Goal: Book appointment/travel/reservation

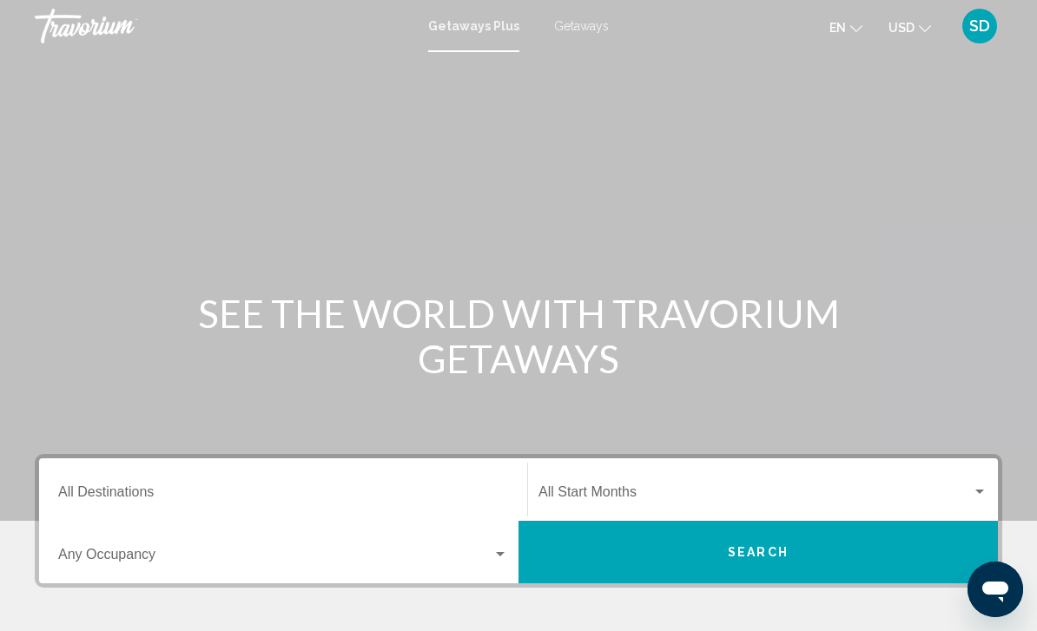
click at [105, 488] on input "Destination All Destinations" at bounding box center [283, 496] width 450 height 16
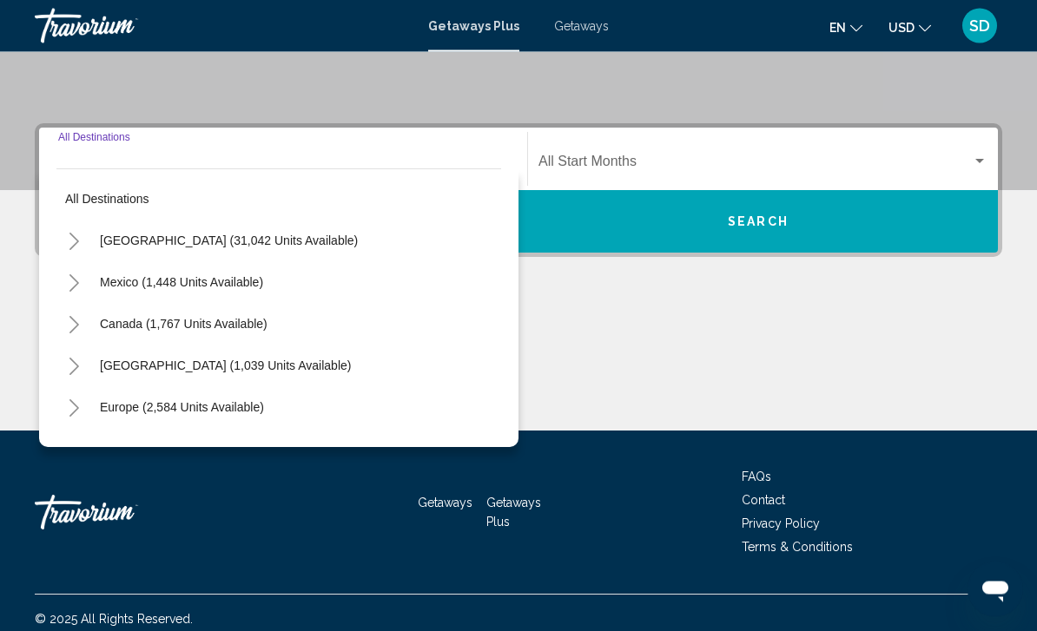
scroll to position [343, 0]
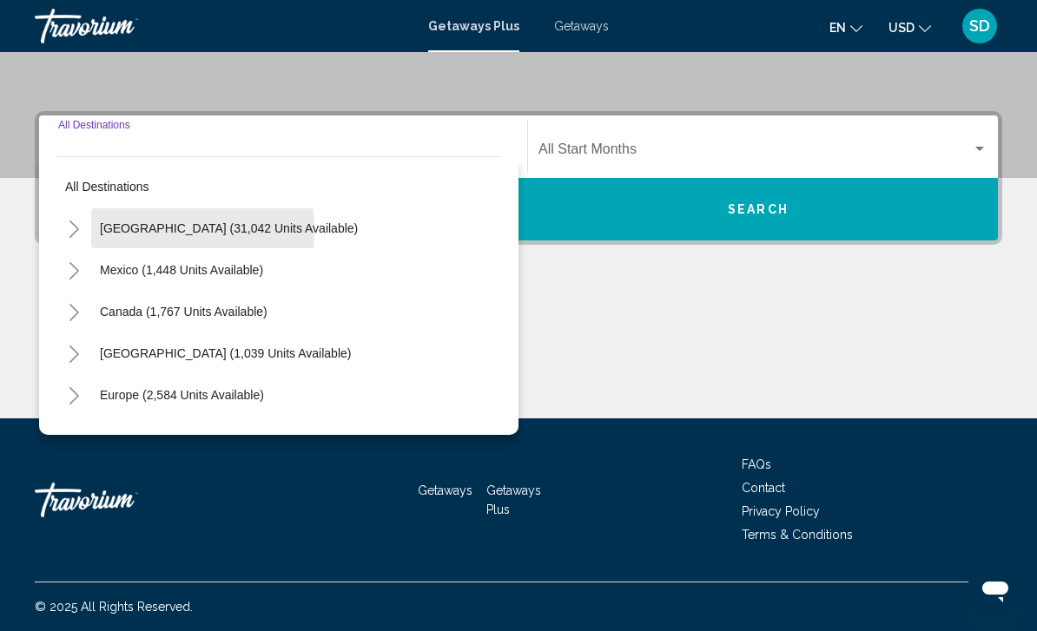
click at [115, 231] on span "[GEOGRAPHIC_DATA] (31,042 units available)" at bounding box center [229, 228] width 258 height 14
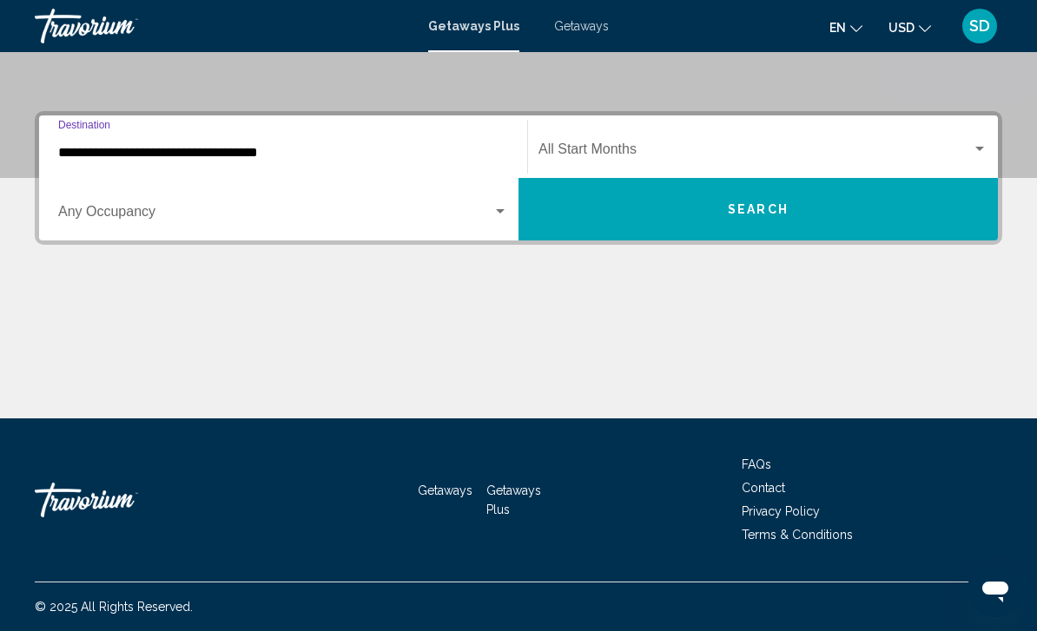
click at [103, 145] on input "**********" at bounding box center [283, 153] width 450 height 16
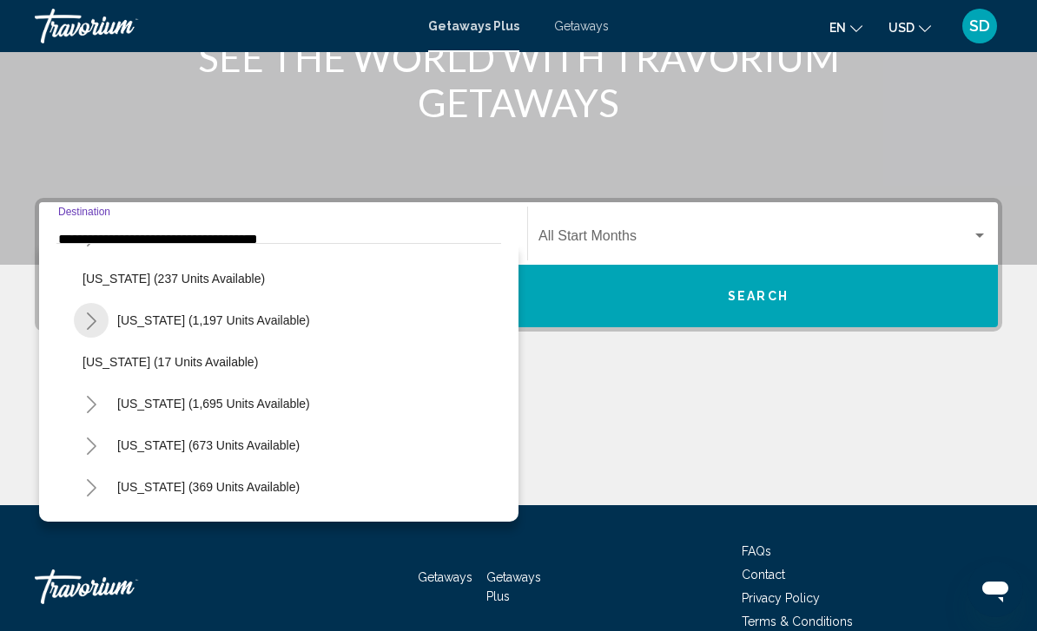
scroll to position [1127, 0]
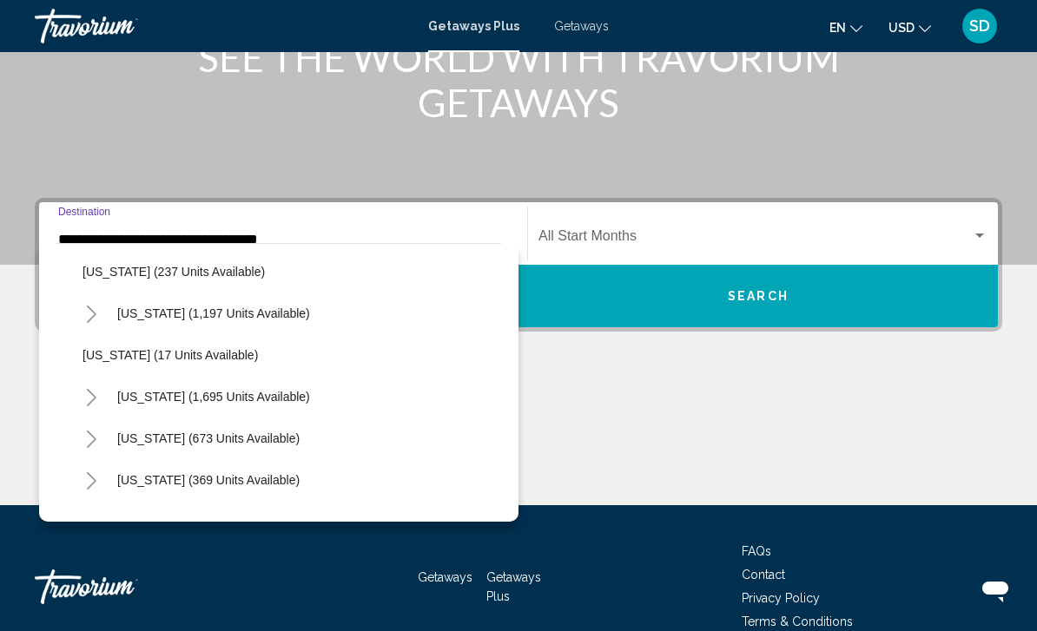
click at [141, 399] on span "[US_STATE] (1,695 units available)" at bounding box center [213, 397] width 193 height 14
type input "**********"
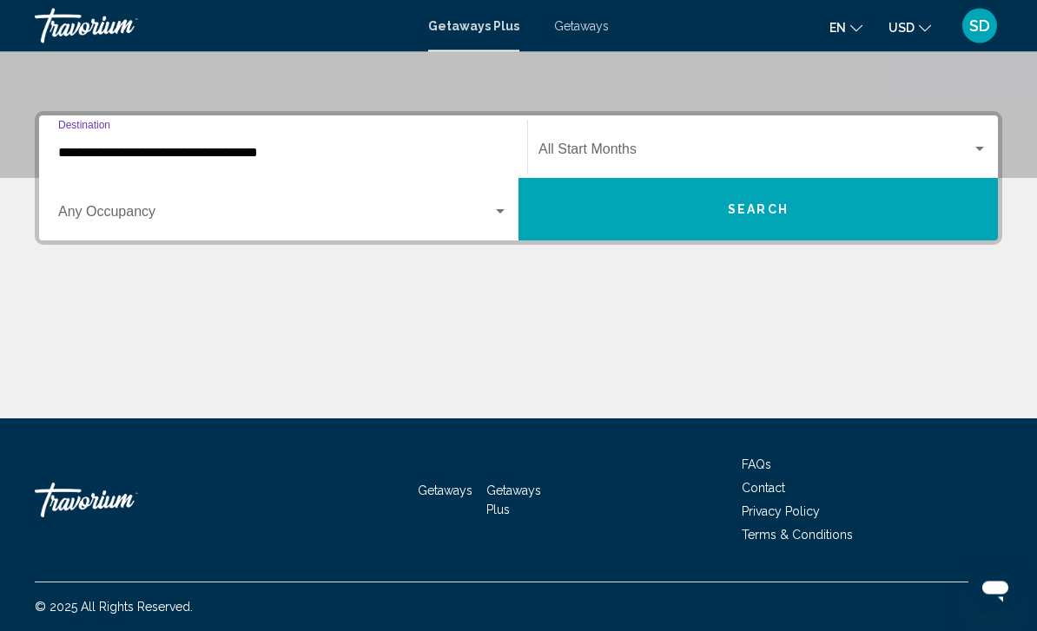
scroll to position [343, 0]
click at [133, 211] on span "Search widget" at bounding box center [275, 216] width 434 height 16
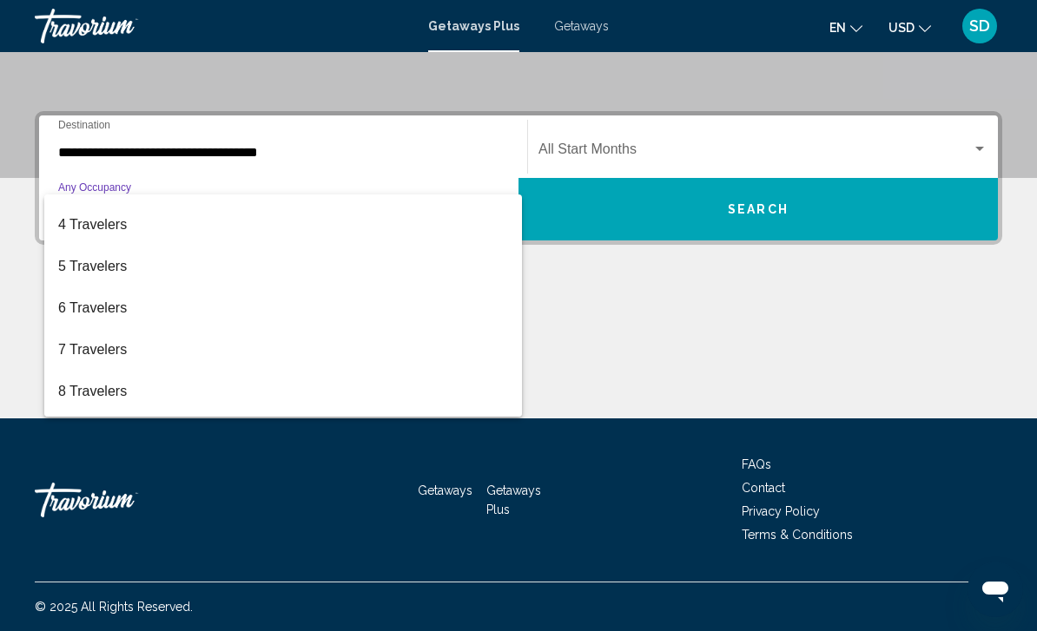
scroll to position [114, 0]
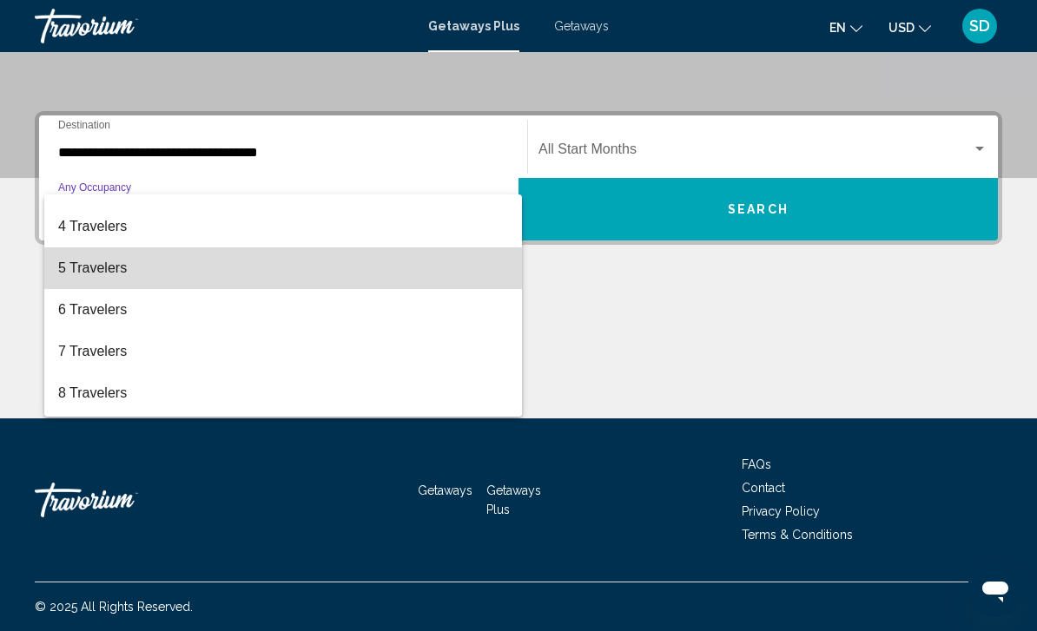
click at [76, 276] on span "5 Travelers" at bounding box center [283, 268] width 450 height 42
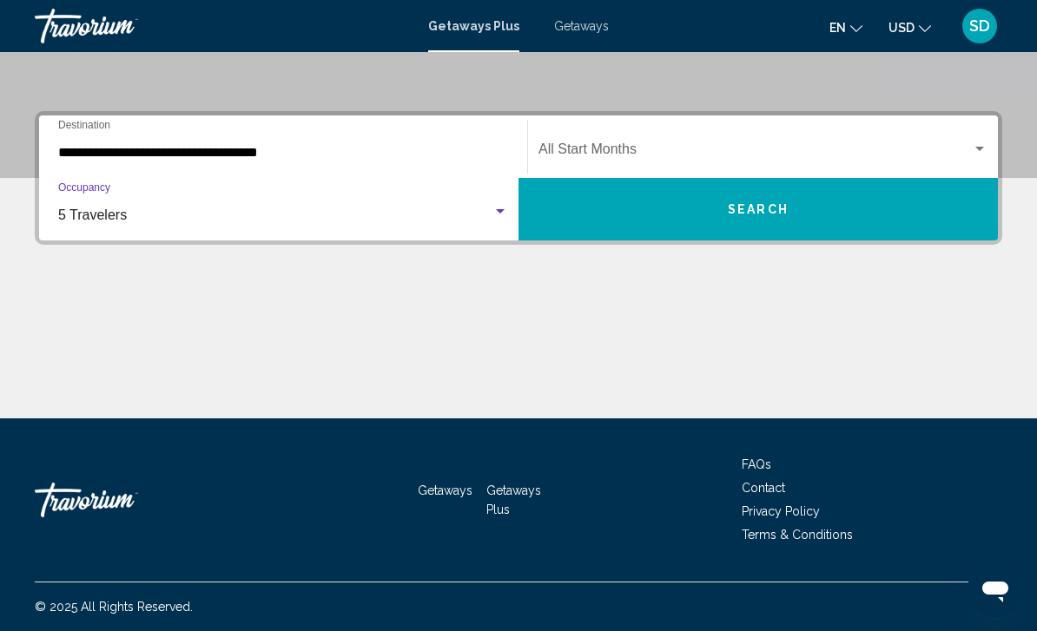
click at [761, 145] on span "Search widget" at bounding box center [754, 153] width 433 height 16
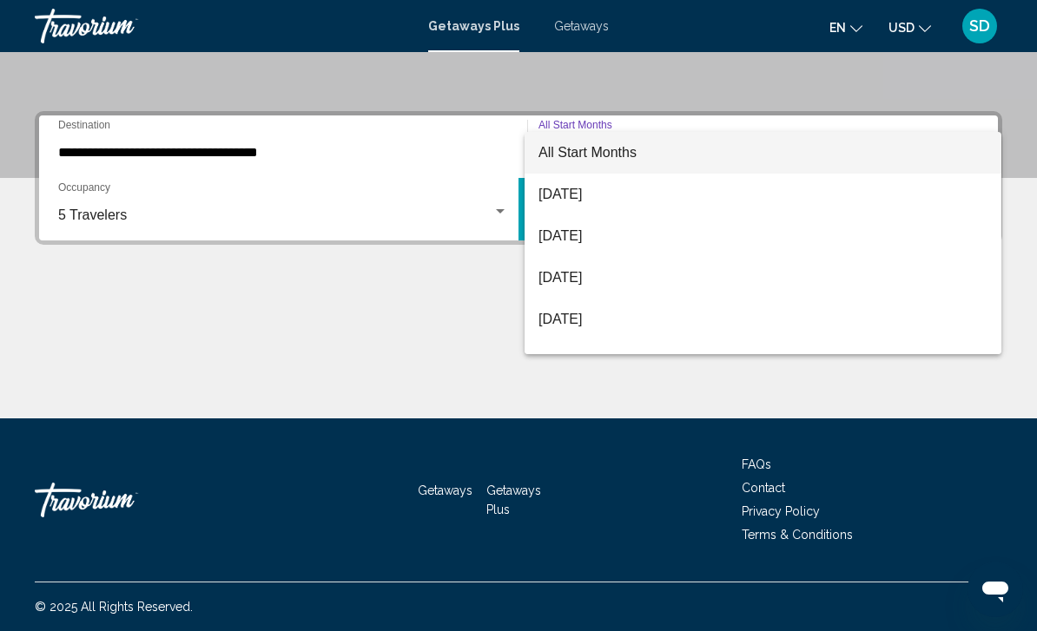
click at [77, 224] on div at bounding box center [518, 315] width 1037 height 631
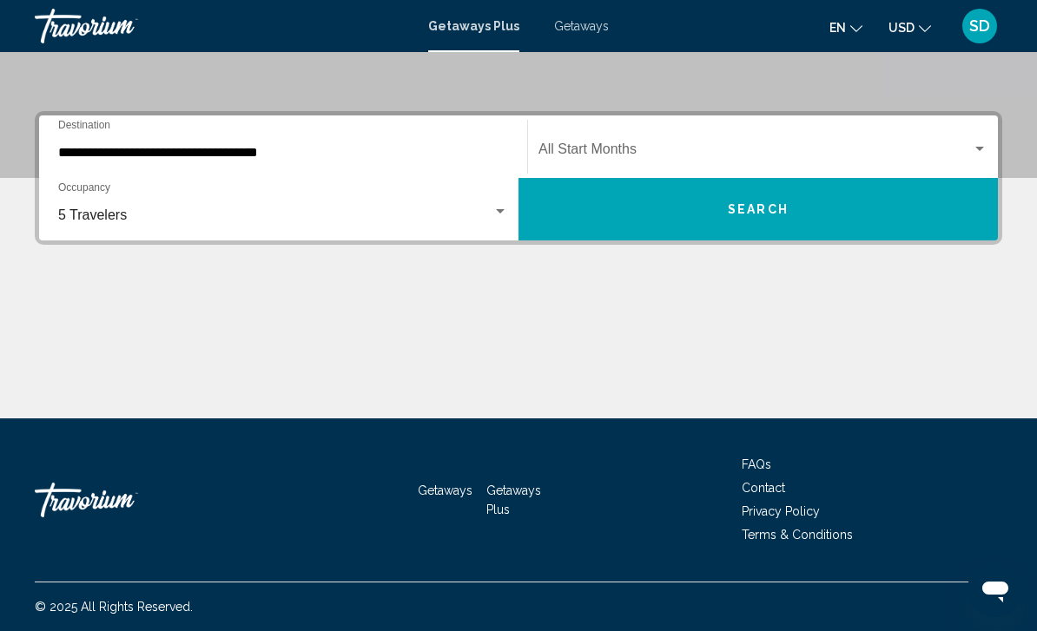
click at [65, 221] on span "5 Travelers" at bounding box center [92, 215] width 69 height 15
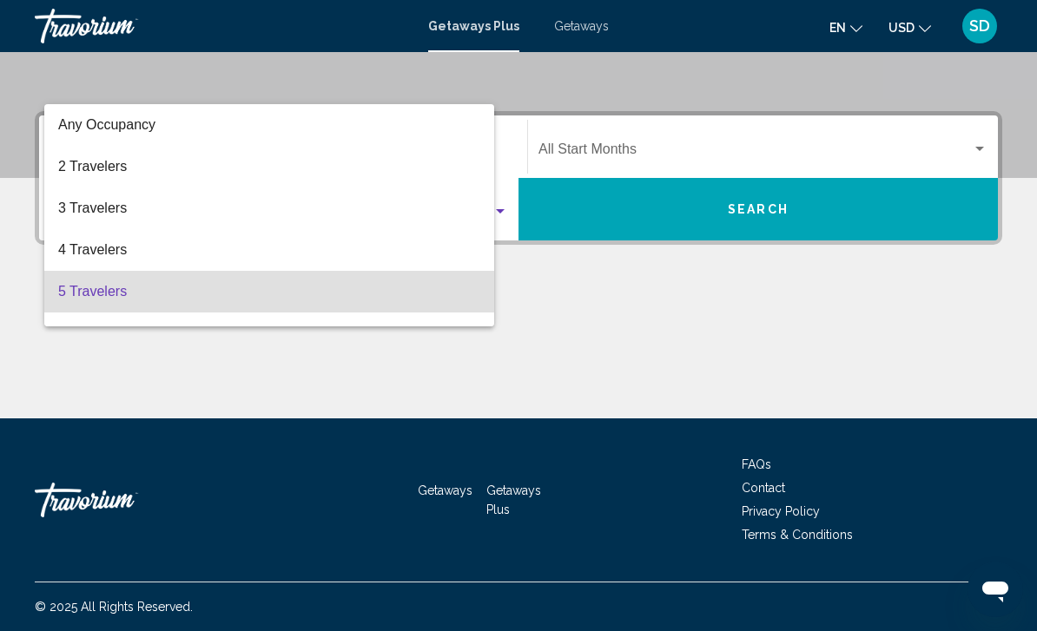
scroll to position [76, 0]
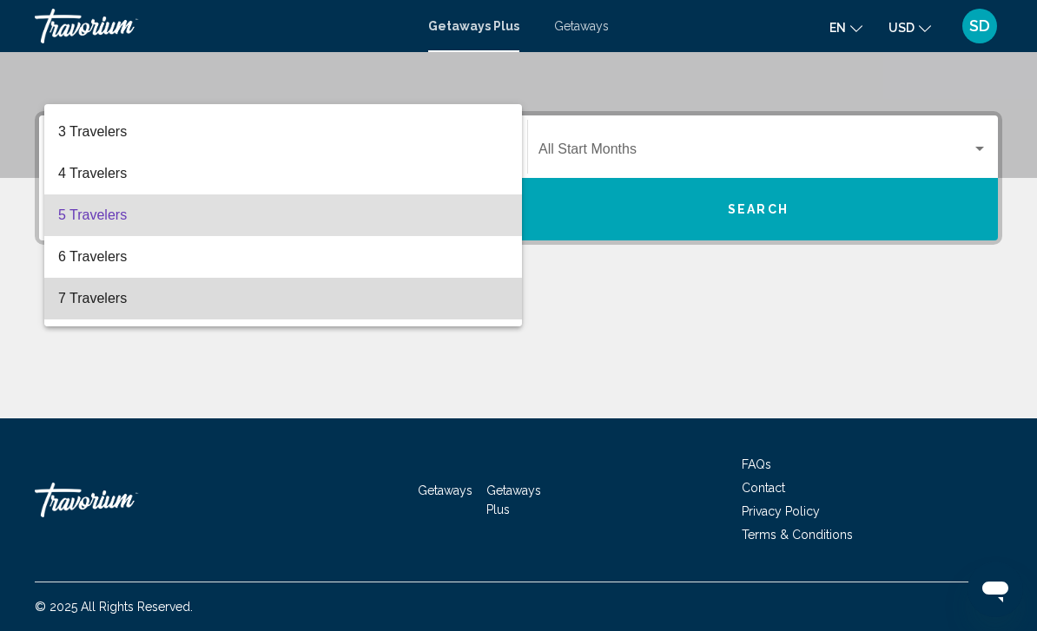
click at [66, 307] on span "7 Travelers" at bounding box center [283, 299] width 450 height 42
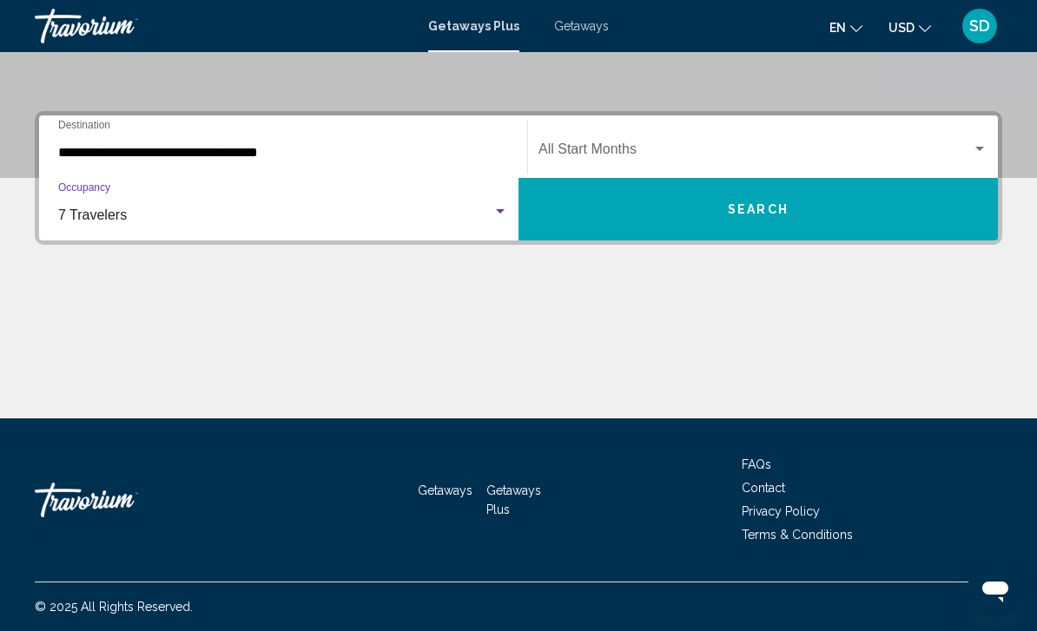
click at [759, 153] on span "Search widget" at bounding box center [754, 153] width 433 height 16
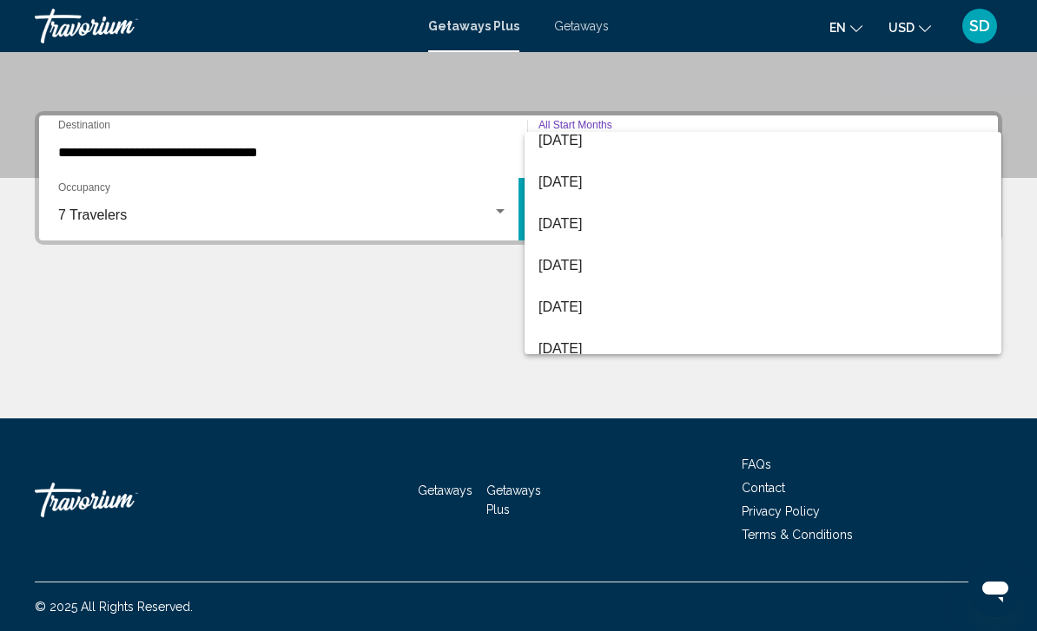
scroll to position [346, 0]
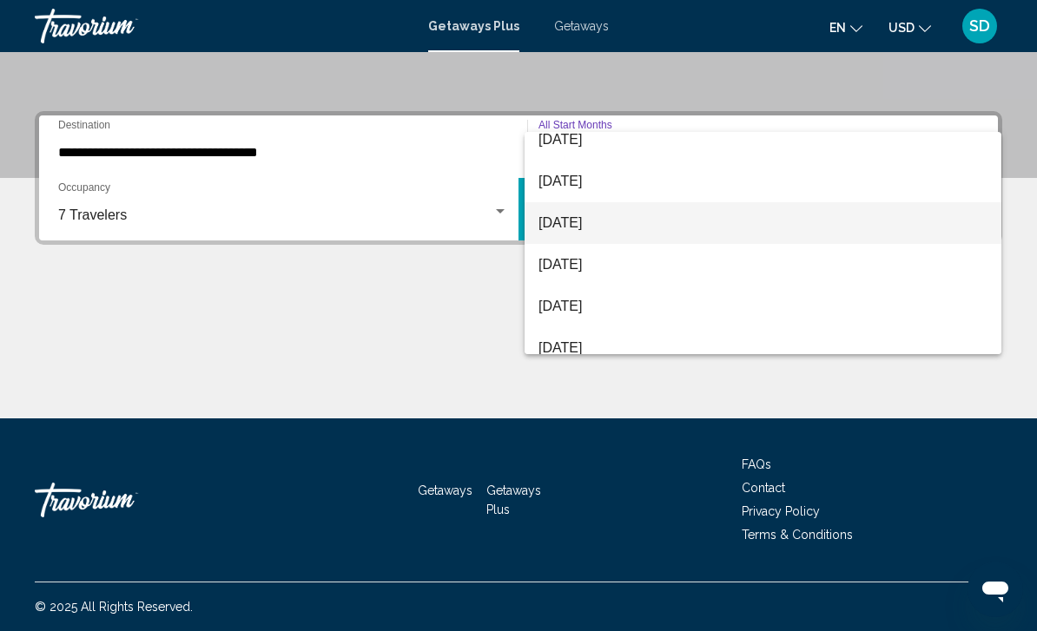
click at [629, 208] on span "[DATE]" at bounding box center [762, 223] width 449 height 42
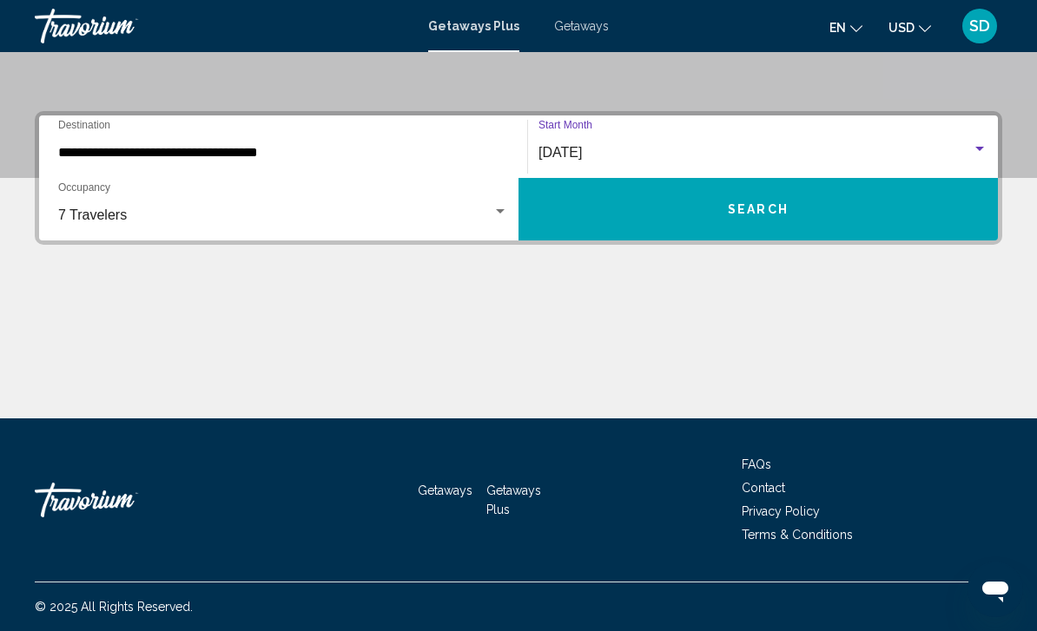
click at [677, 229] on button "Search" at bounding box center [757, 209] width 479 height 63
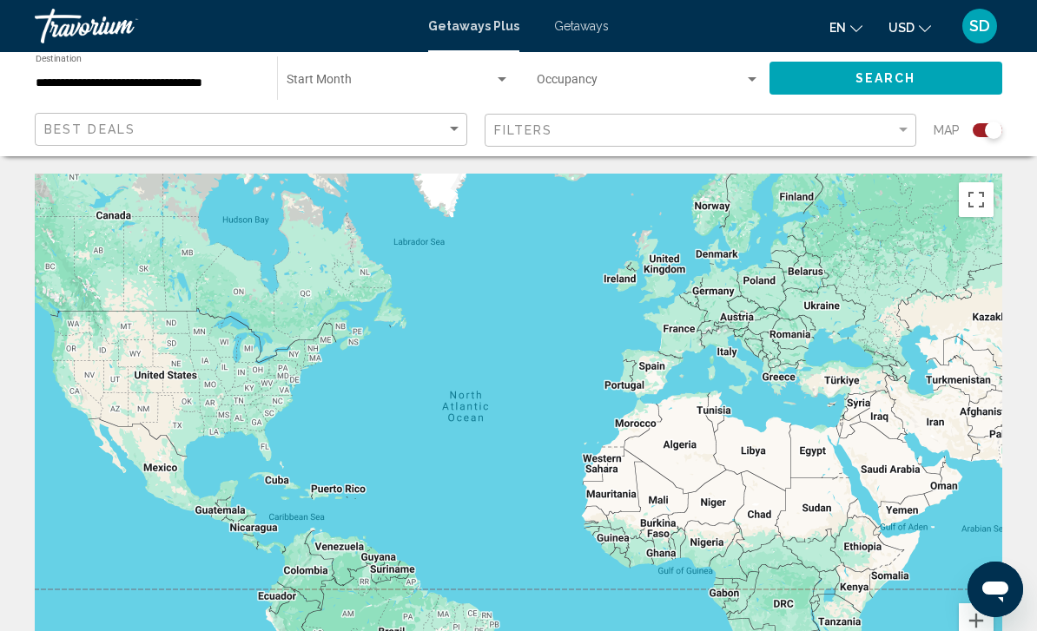
click at [478, 76] on div "Search widget" at bounding box center [398, 83] width 223 height 14
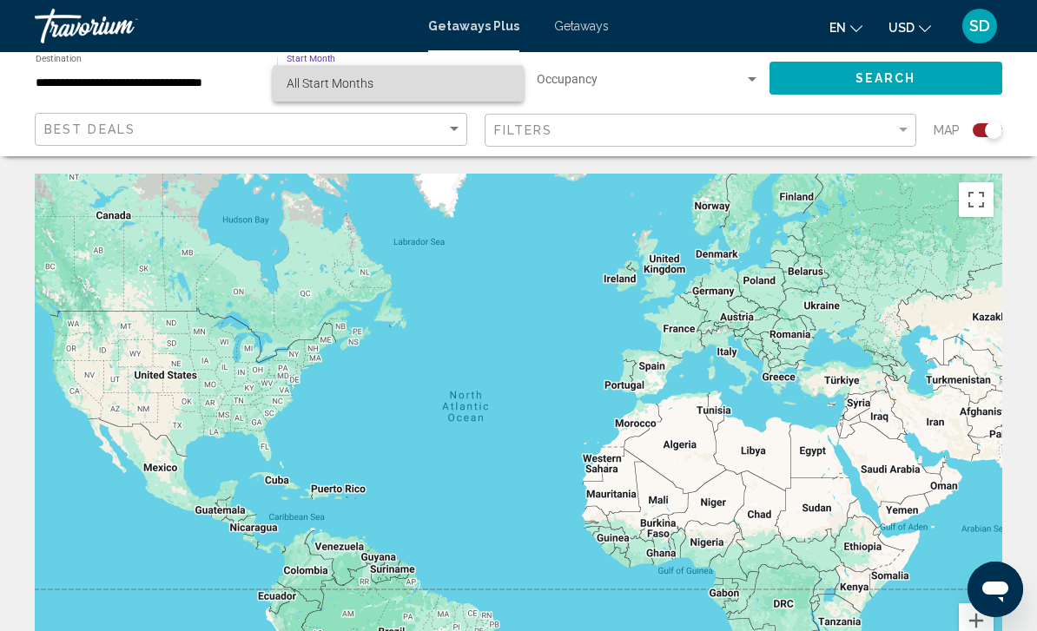
click at [421, 90] on span "All Start Months" at bounding box center [398, 83] width 223 height 36
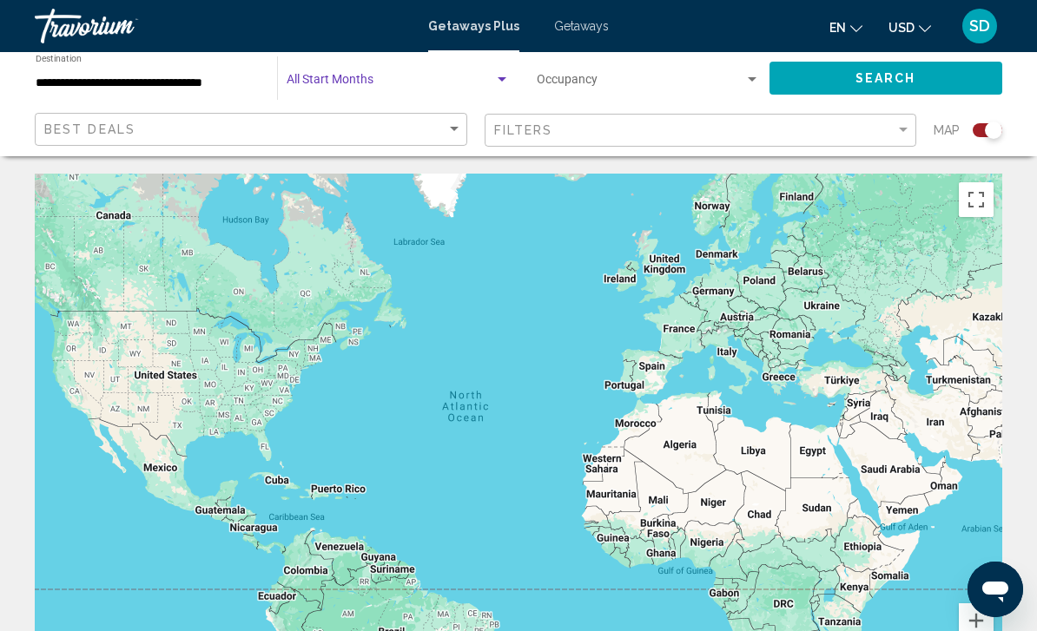
click at [706, 82] on span "Search widget" at bounding box center [641, 83] width 208 height 14
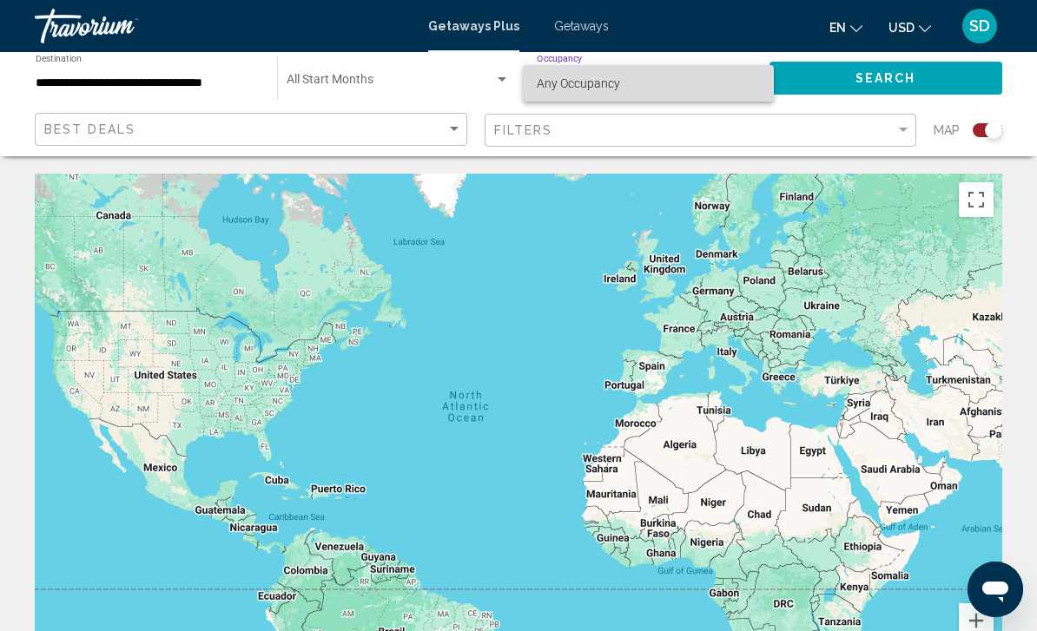
click at [669, 79] on span "Any Occupancy" at bounding box center [649, 83] width 224 height 36
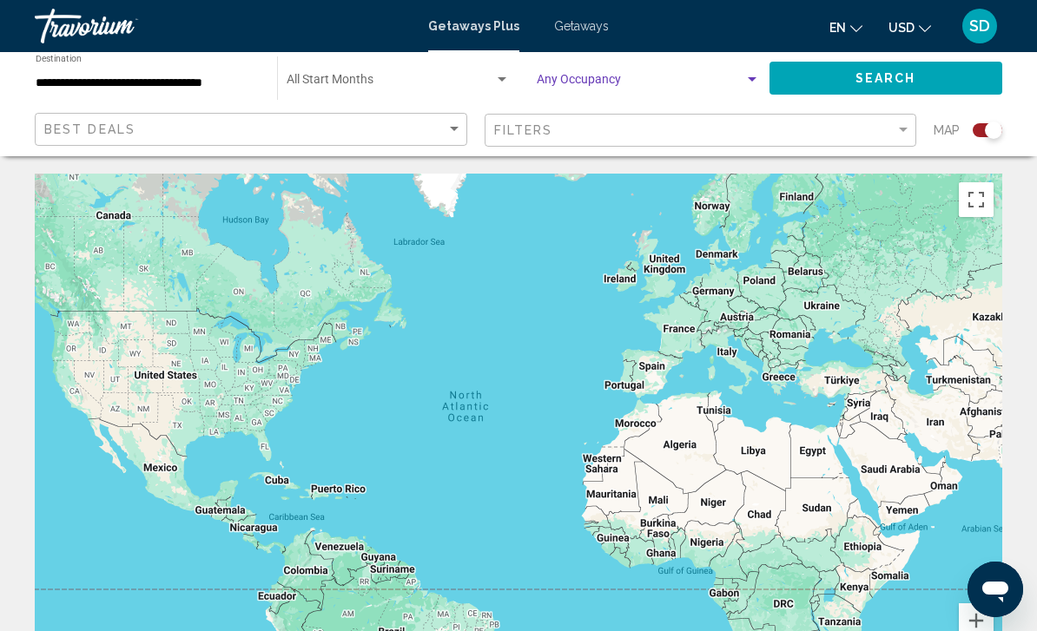
click at [848, 83] on button "Search" at bounding box center [886, 78] width 234 height 32
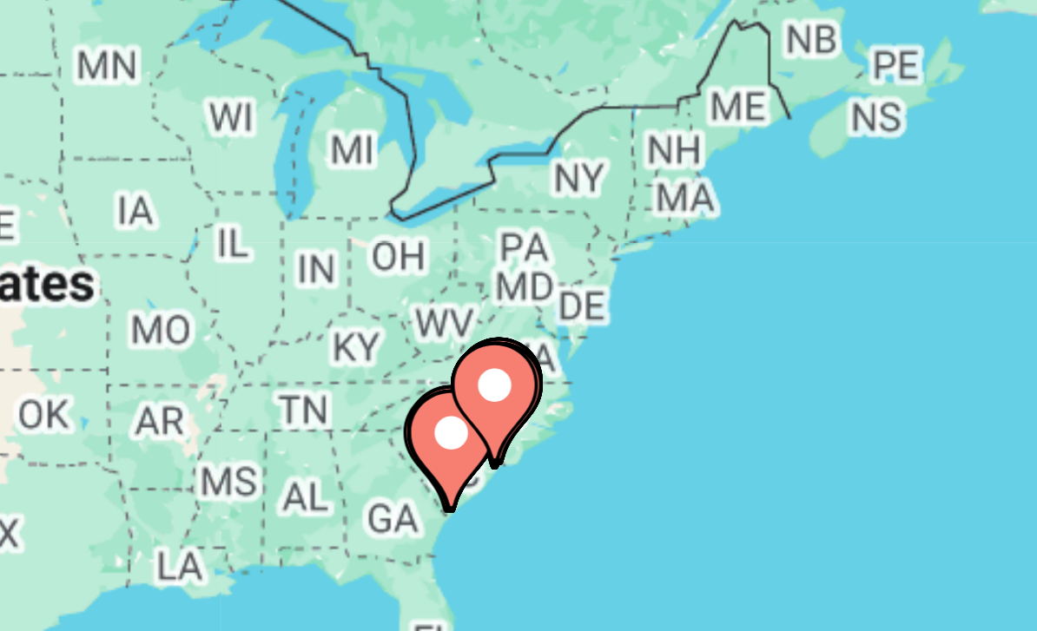
click at [302, 429] on icon "Main content" at bounding box center [310, 440] width 16 height 23
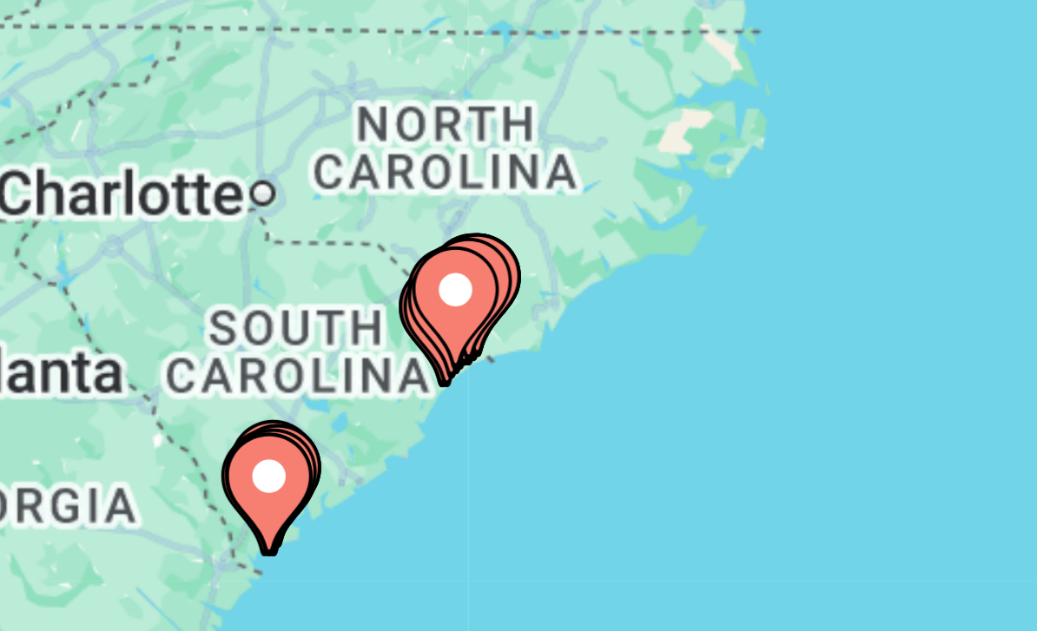
click at [513, 412] on image "Main content" at bounding box center [518, 417] width 10 height 10
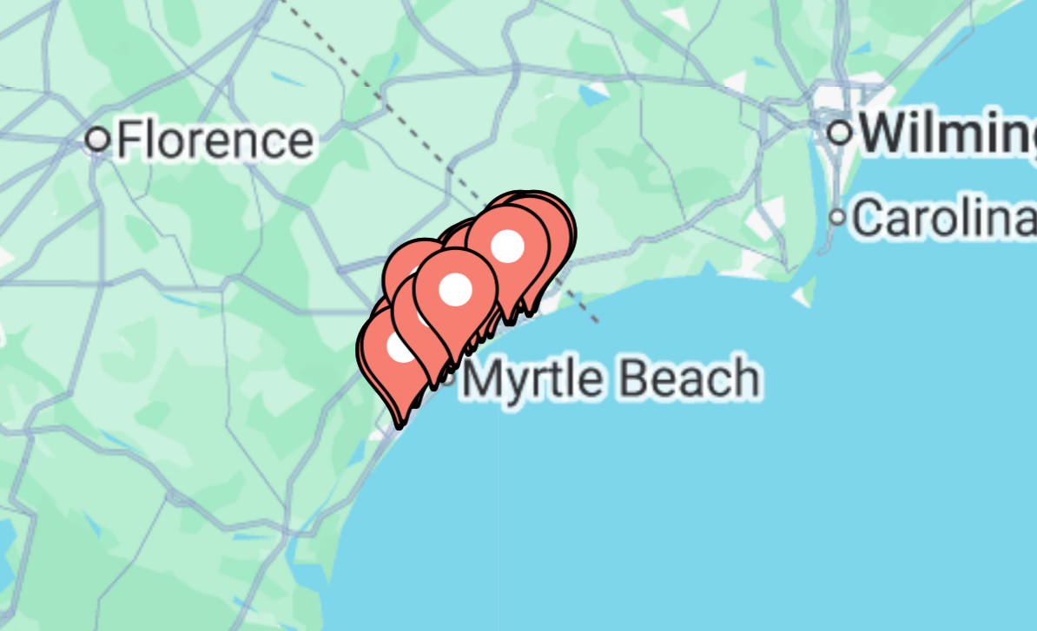
type input "**********"
click at [511, 410] on icon "Main content" at bounding box center [519, 421] width 16 height 23
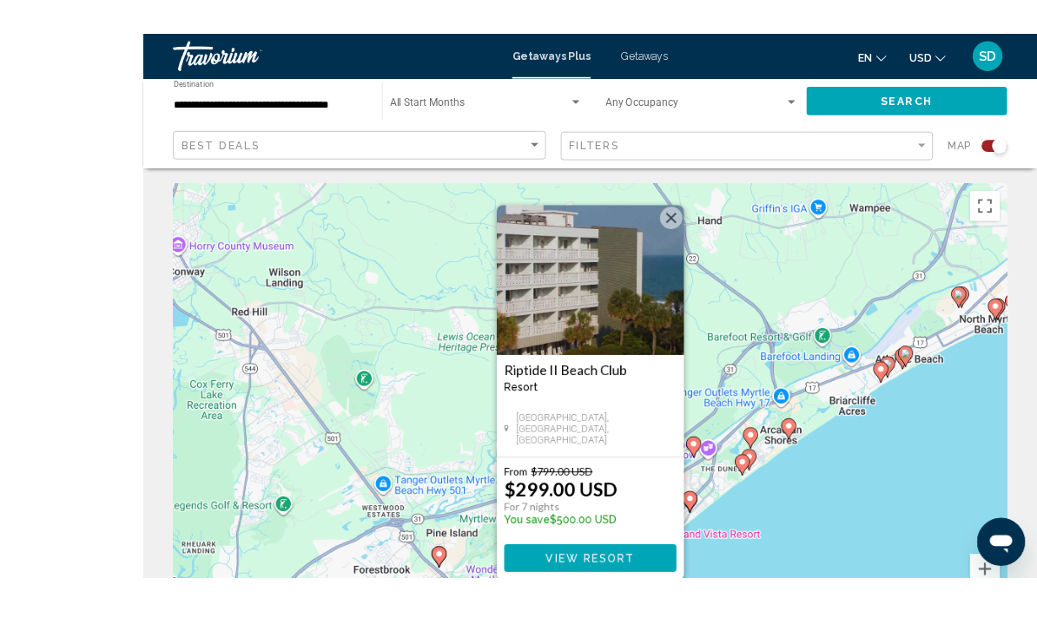
scroll to position [1, 0]
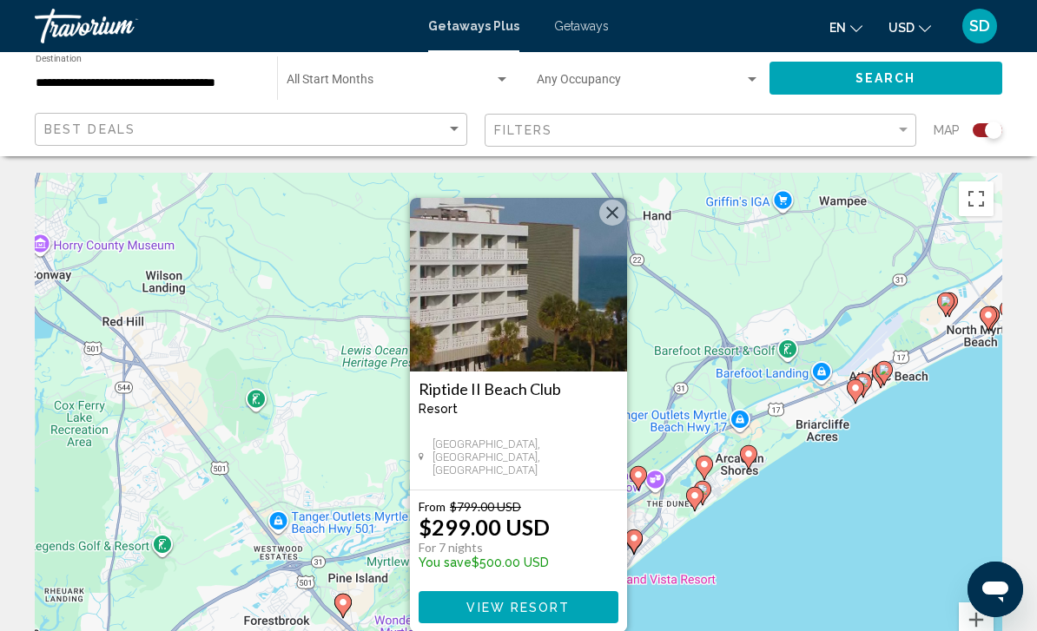
click at [607, 214] on button "Close" at bounding box center [612, 213] width 26 height 26
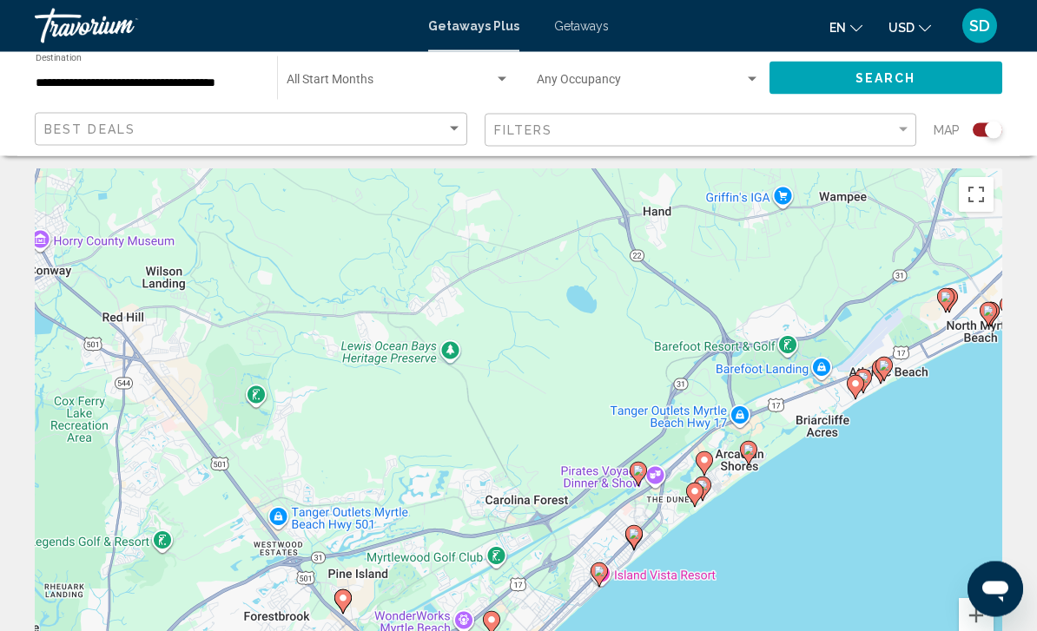
scroll to position [0, 0]
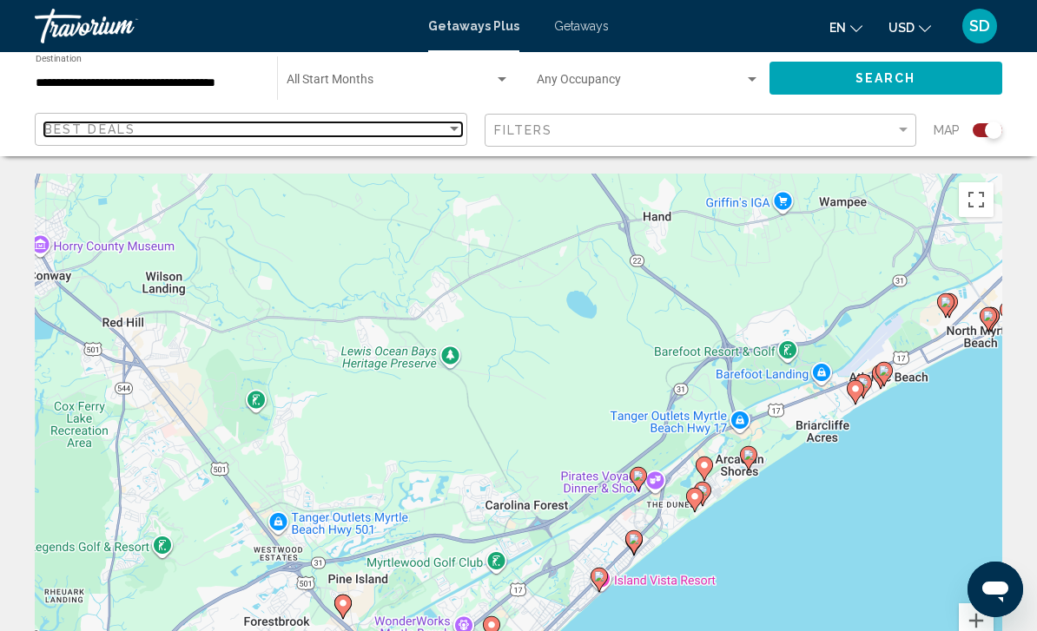
click at [75, 135] on span "Best Deals" at bounding box center [89, 129] width 91 height 14
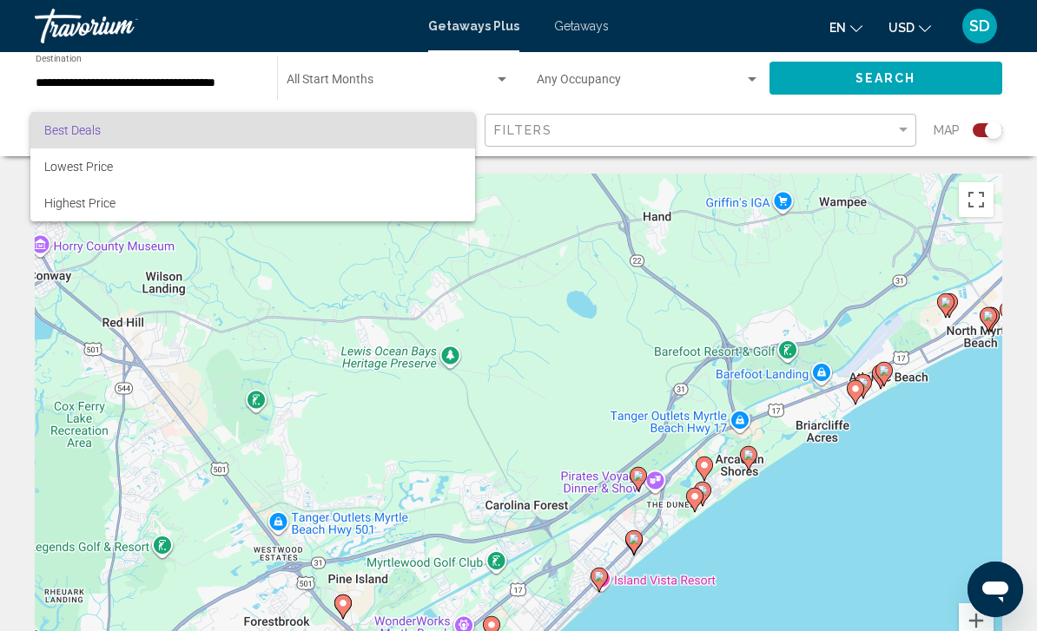
click at [825, 140] on div at bounding box center [518, 315] width 1037 height 631
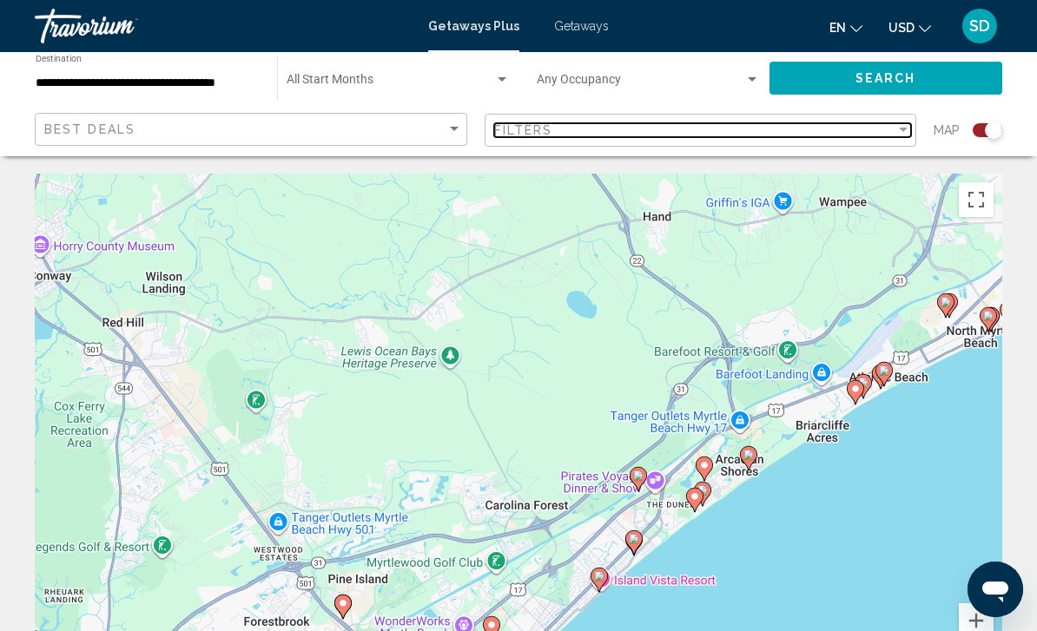
click at [879, 131] on div "Filters" at bounding box center [695, 130] width 402 height 14
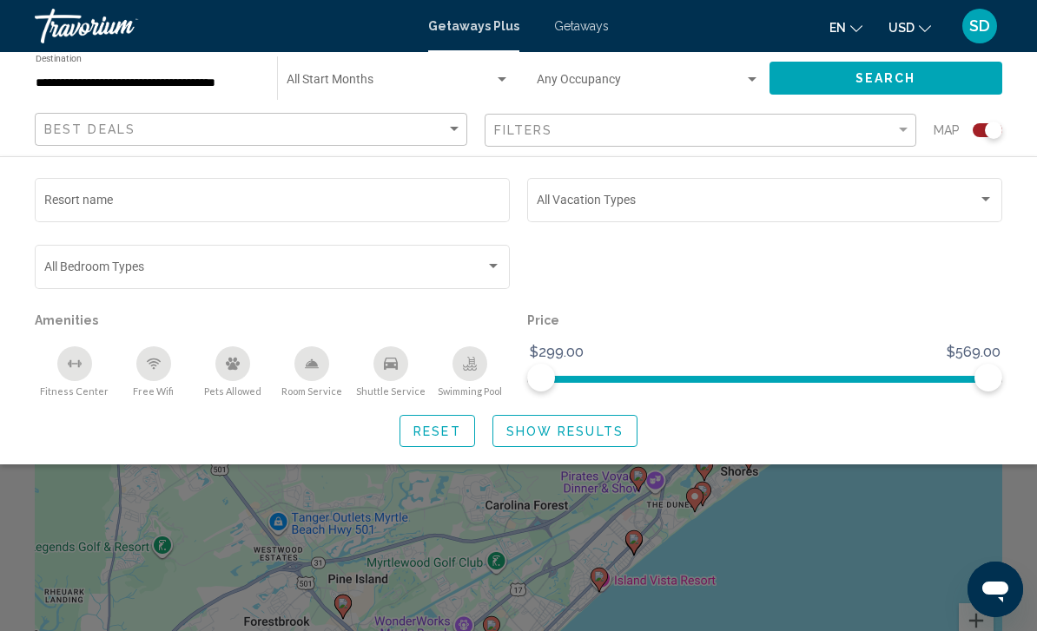
click at [500, 271] on div "Search widget" at bounding box center [493, 267] width 16 height 14
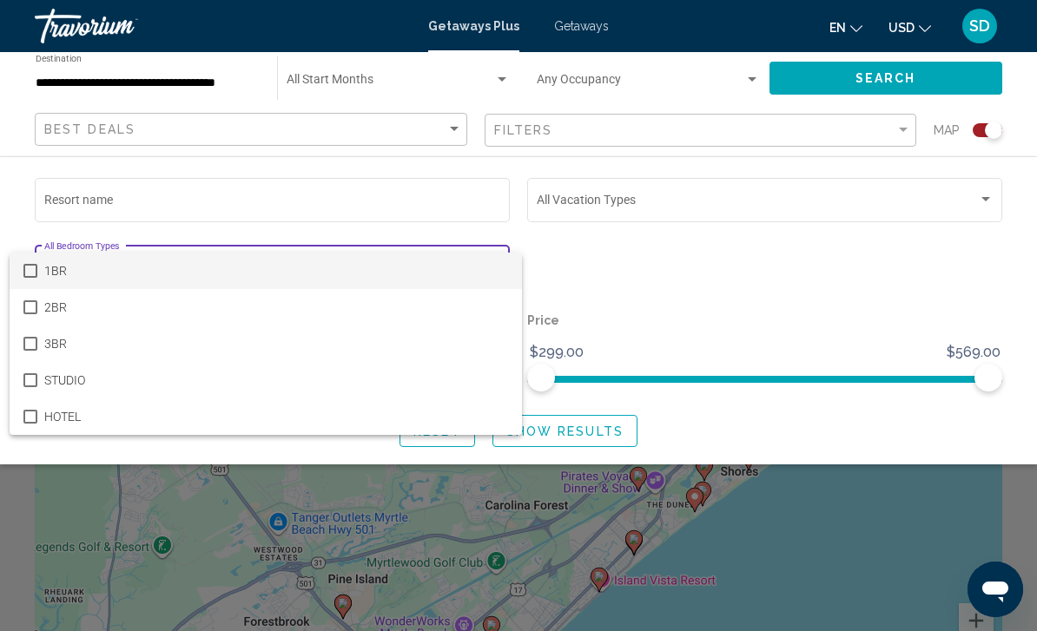
click at [606, 254] on div at bounding box center [518, 315] width 1037 height 631
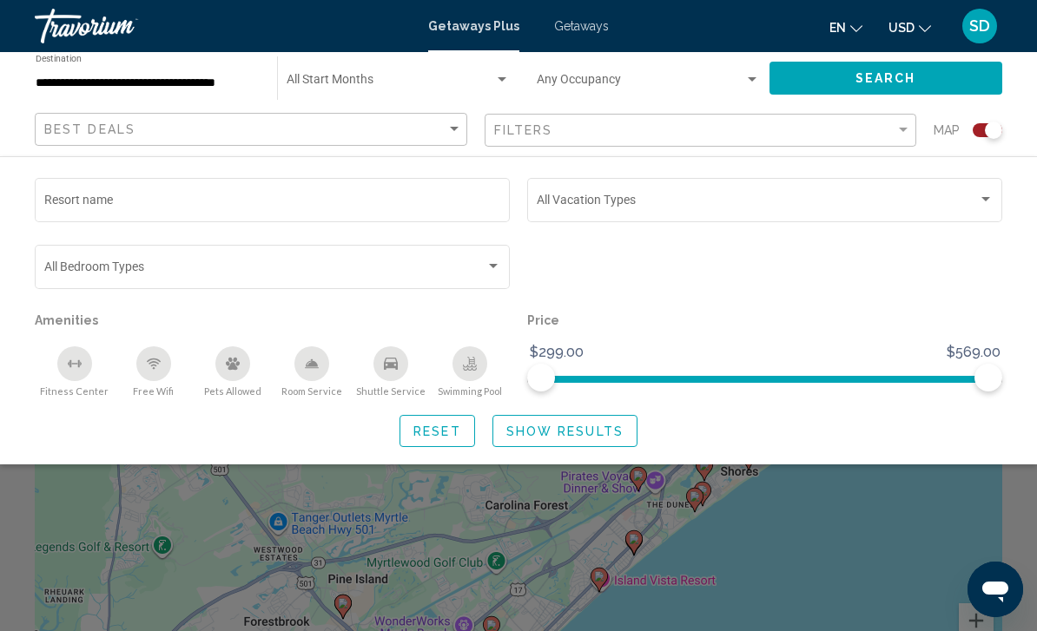
click at [712, 204] on span "Search widget" at bounding box center [757, 203] width 441 height 14
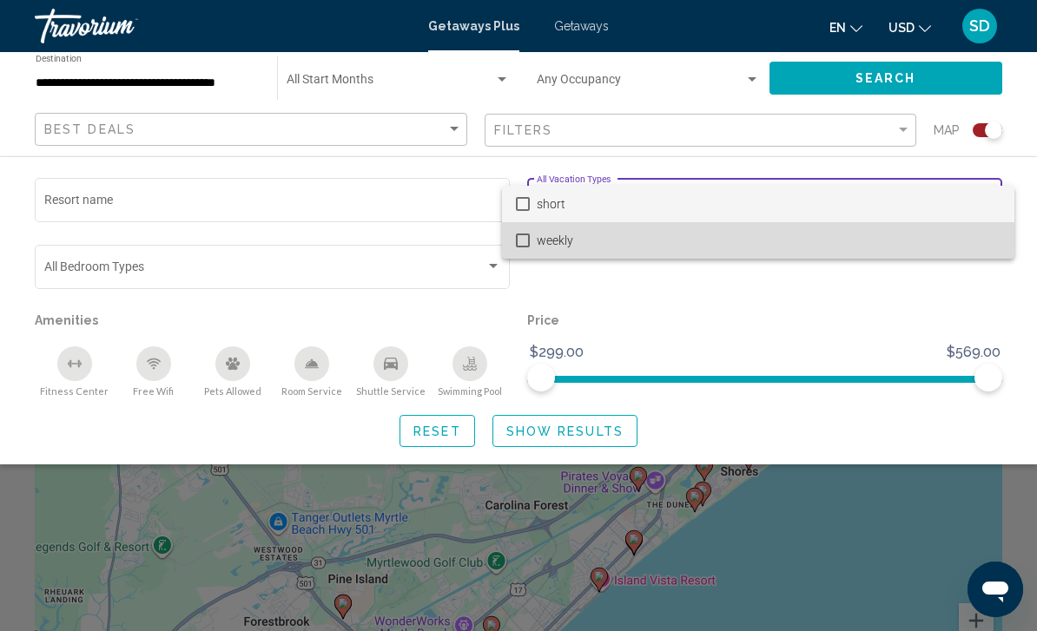
click at [612, 250] on span "weekly" at bounding box center [769, 240] width 464 height 36
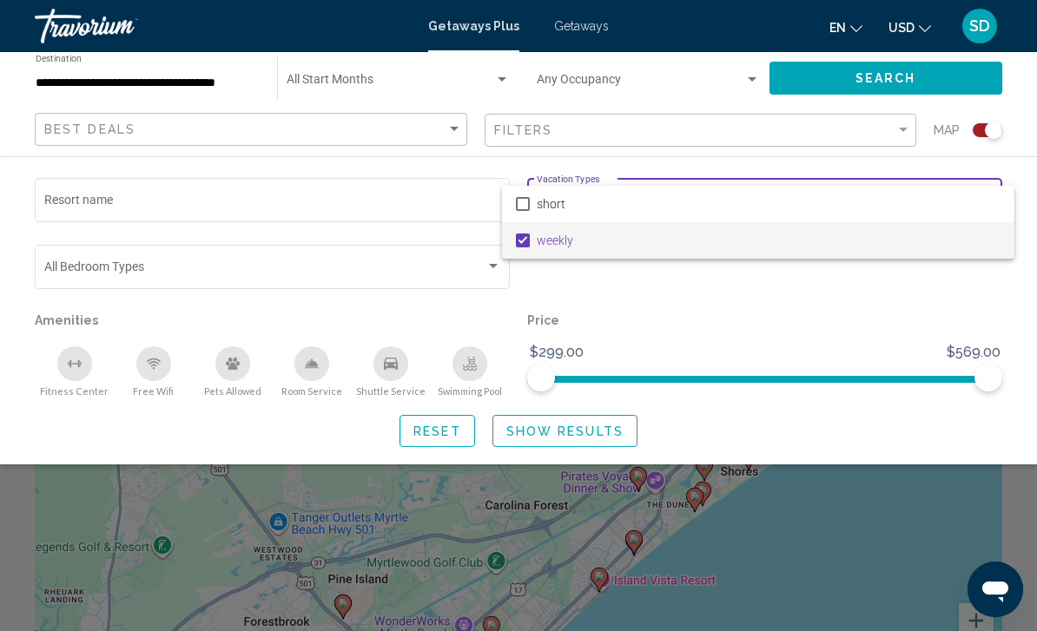
click at [589, 433] on div at bounding box center [518, 315] width 1037 height 631
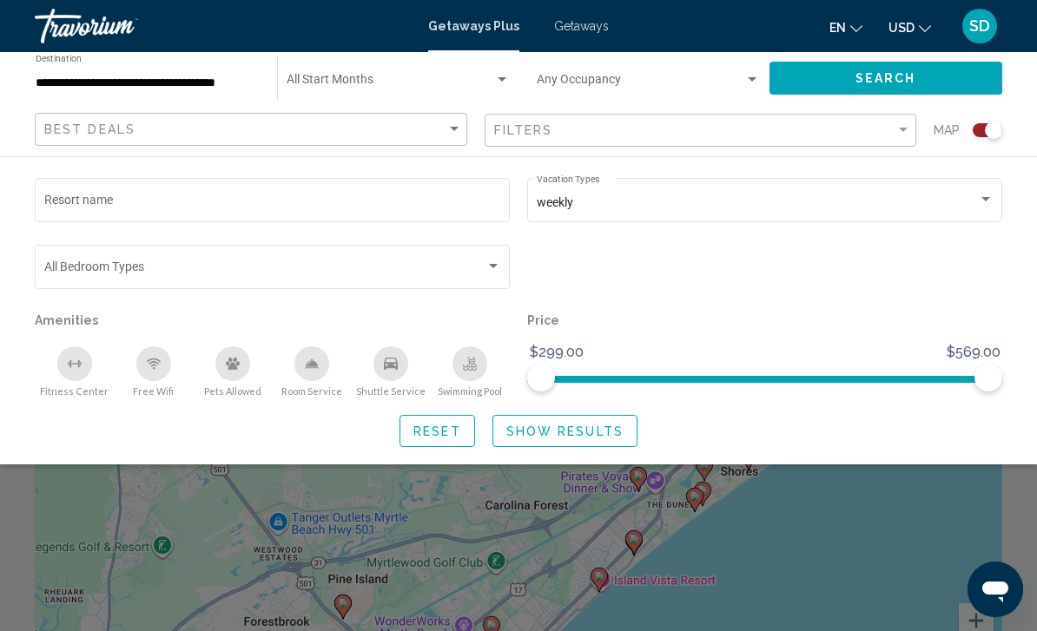
click at [597, 434] on span "Show Results" at bounding box center [564, 432] width 117 height 14
click at [596, 444] on button "Show Results" at bounding box center [564, 431] width 145 height 32
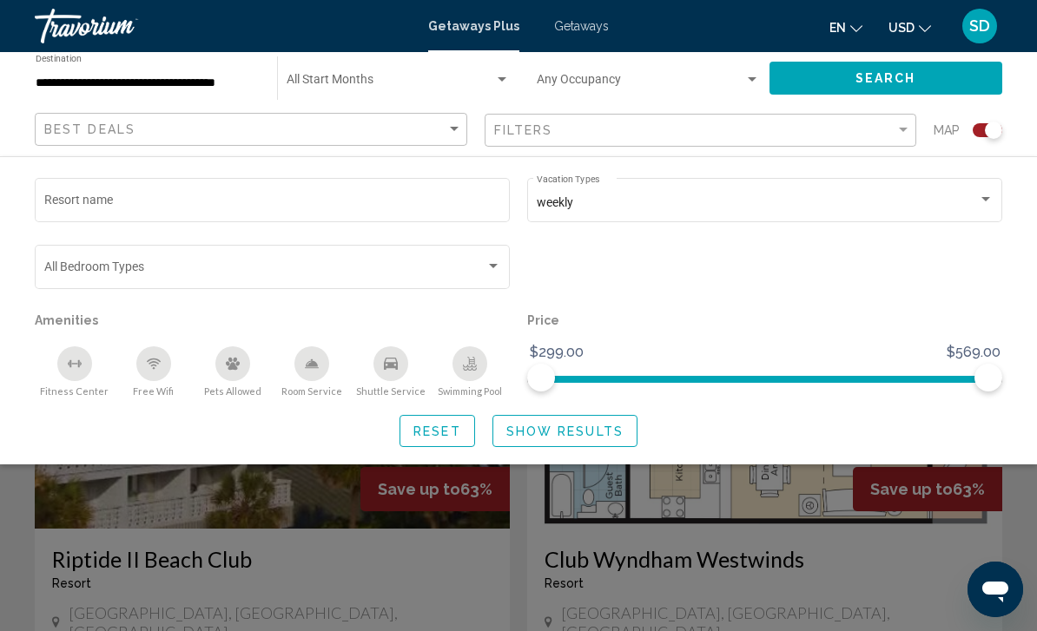
scroll to position [516, 0]
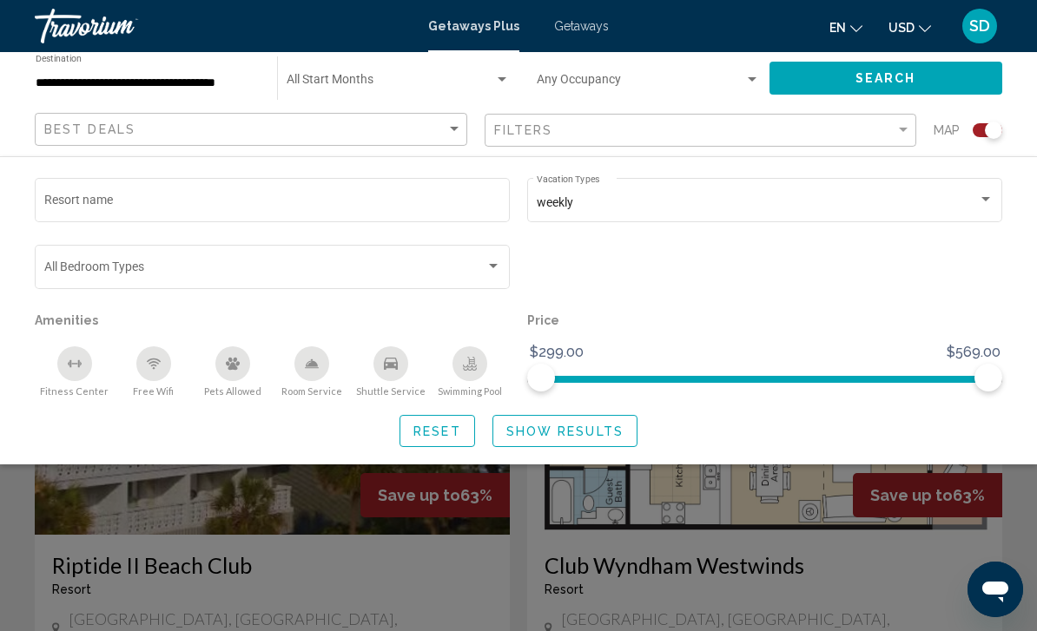
click at [876, 518] on div "Search widget" at bounding box center [518, 445] width 1037 height 371
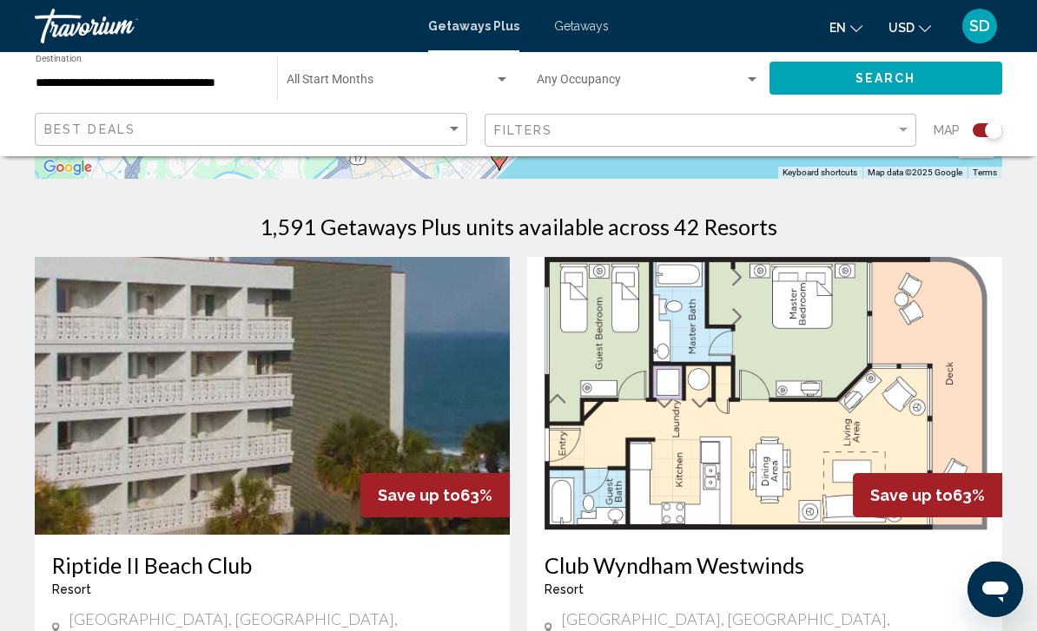
click at [873, 518] on img "Main content" at bounding box center [764, 396] width 475 height 278
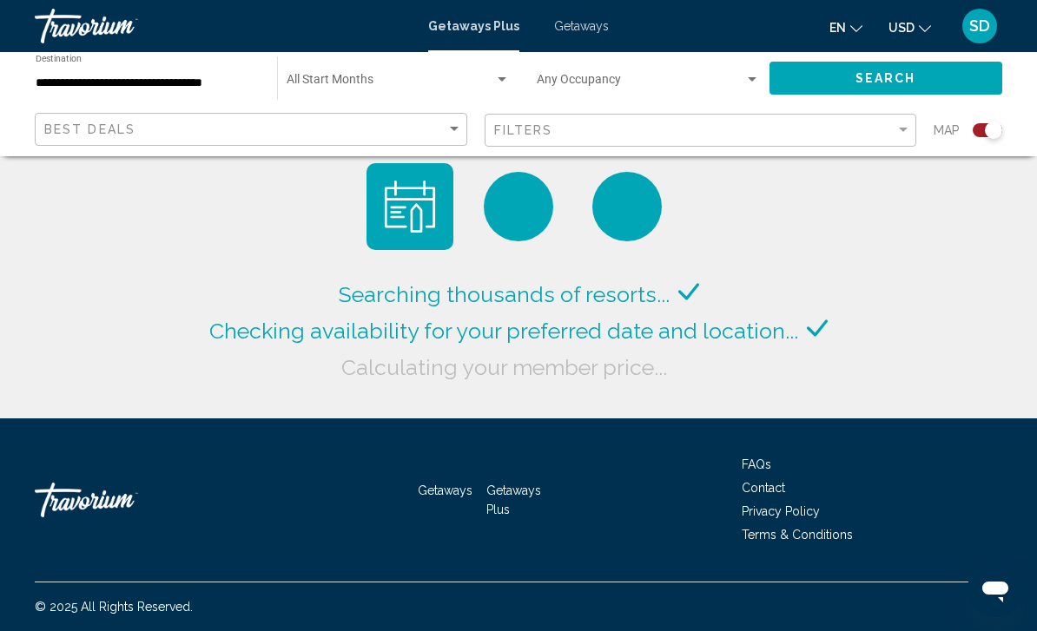
click at [458, 76] on div "Search widget" at bounding box center [398, 83] width 223 height 14
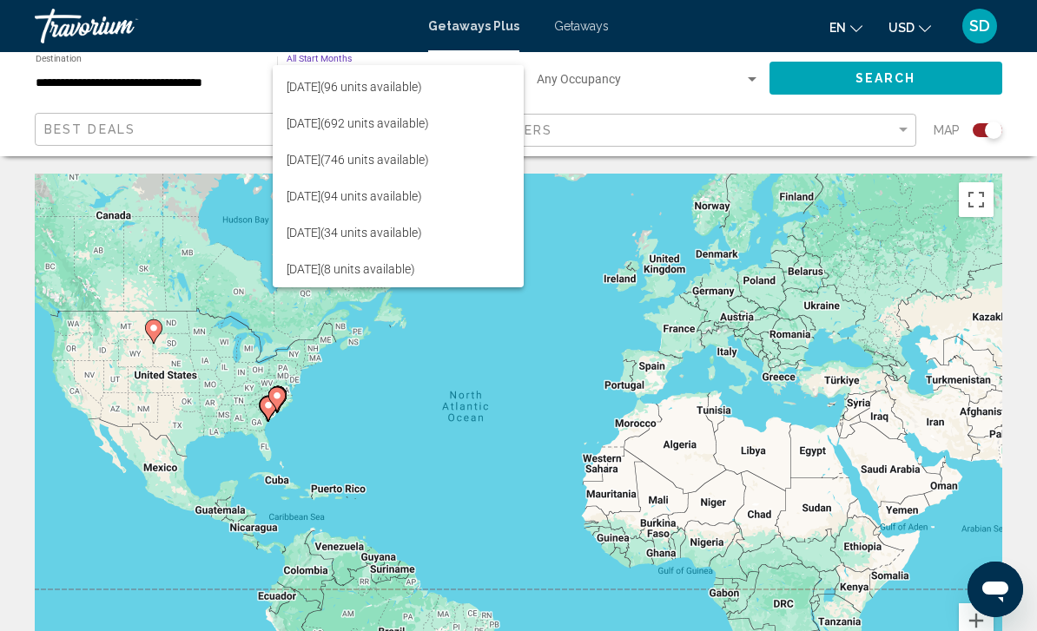
scroll to position [69, 0]
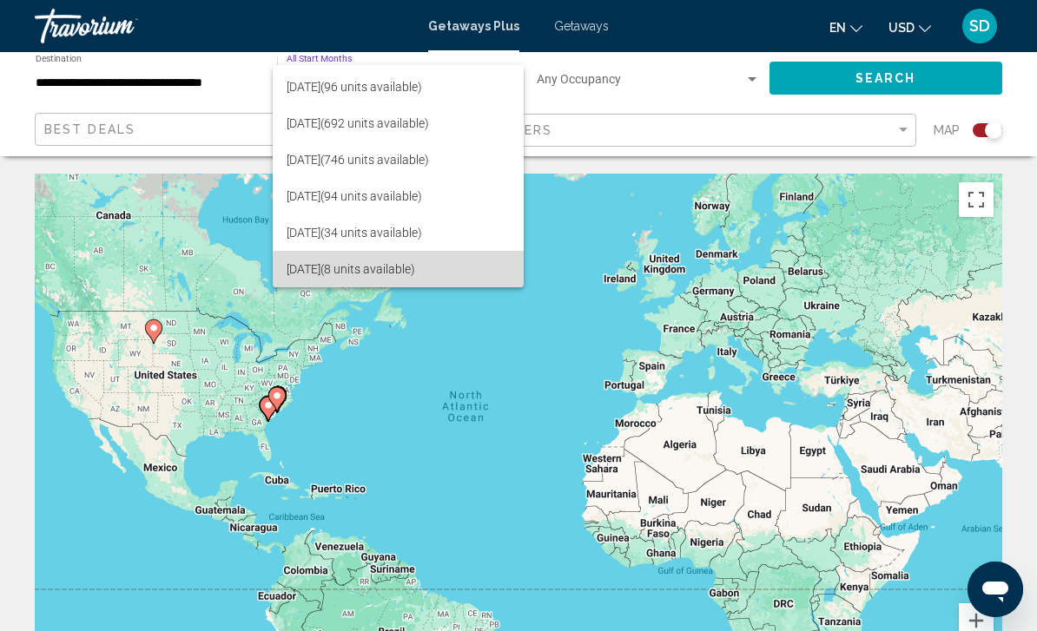
click at [405, 275] on span "[DATE] (8 units available)" at bounding box center [398, 269] width 223 height 36
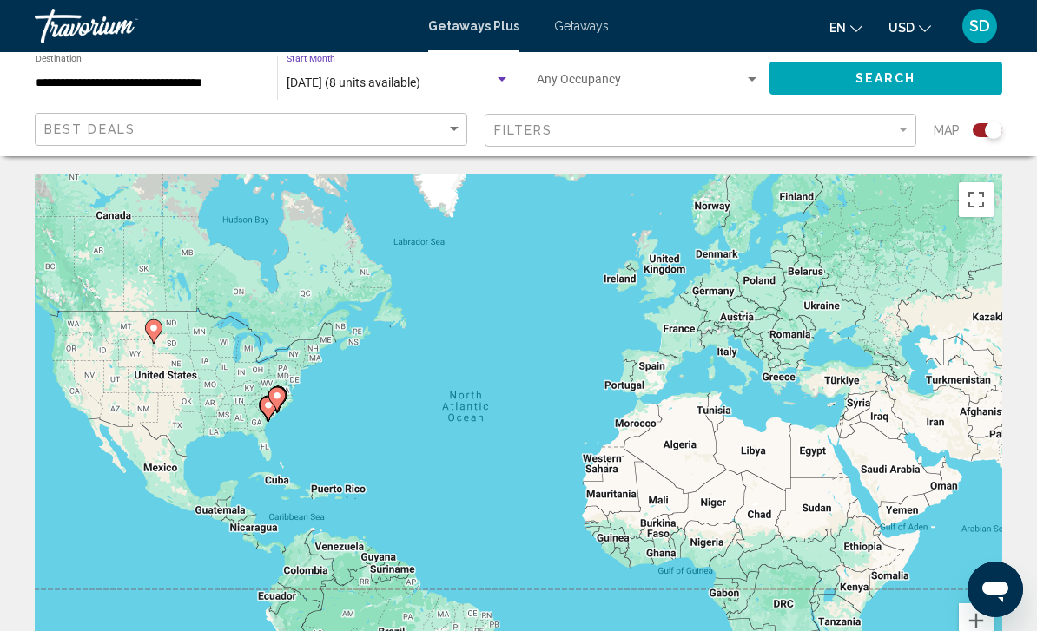
click at [735, 80] on span "Search widget" at bounding box center [641, 83] width 208 height 14
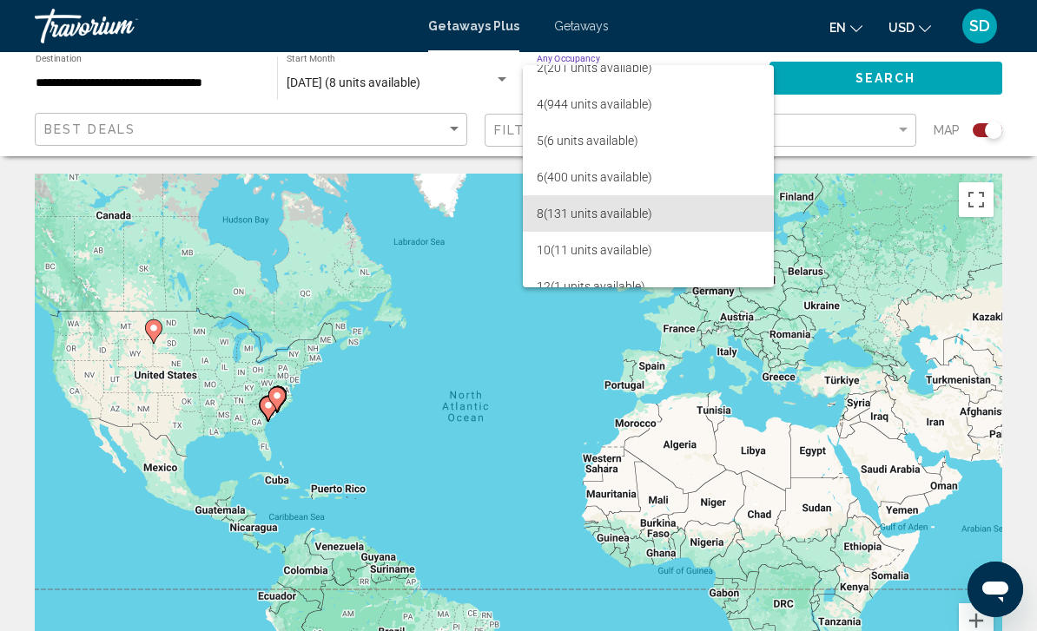
scroll to position [52, 0]
click at [640, 217] on span "8 (131 units available)" at bounding box center [649, 213] width 224 height 36
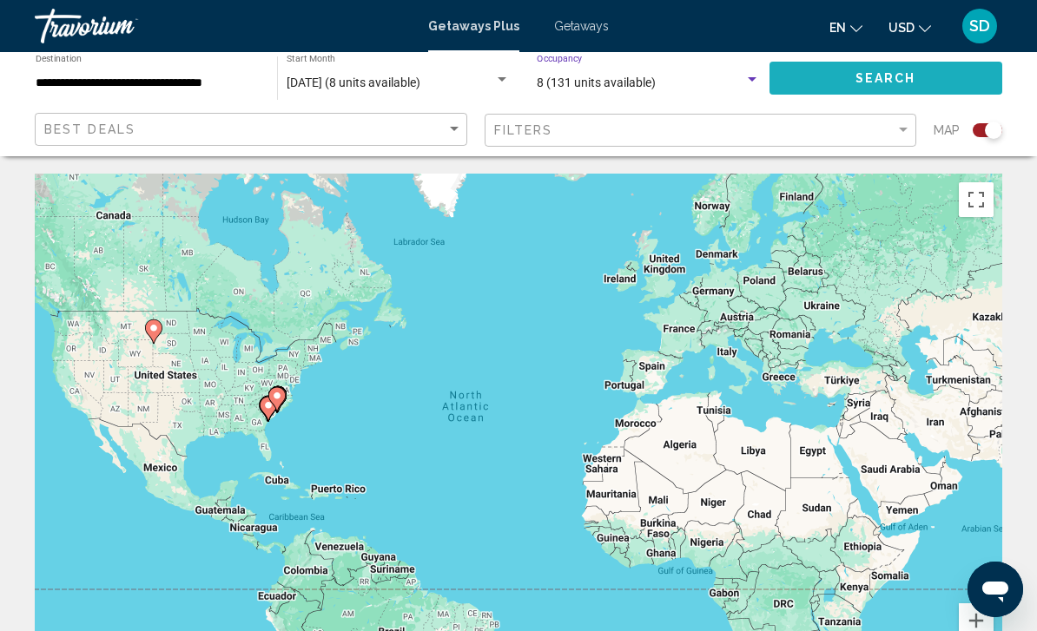
click at [899, 83] on span "Search" at bounding box center [885, 79] width 61 height 14
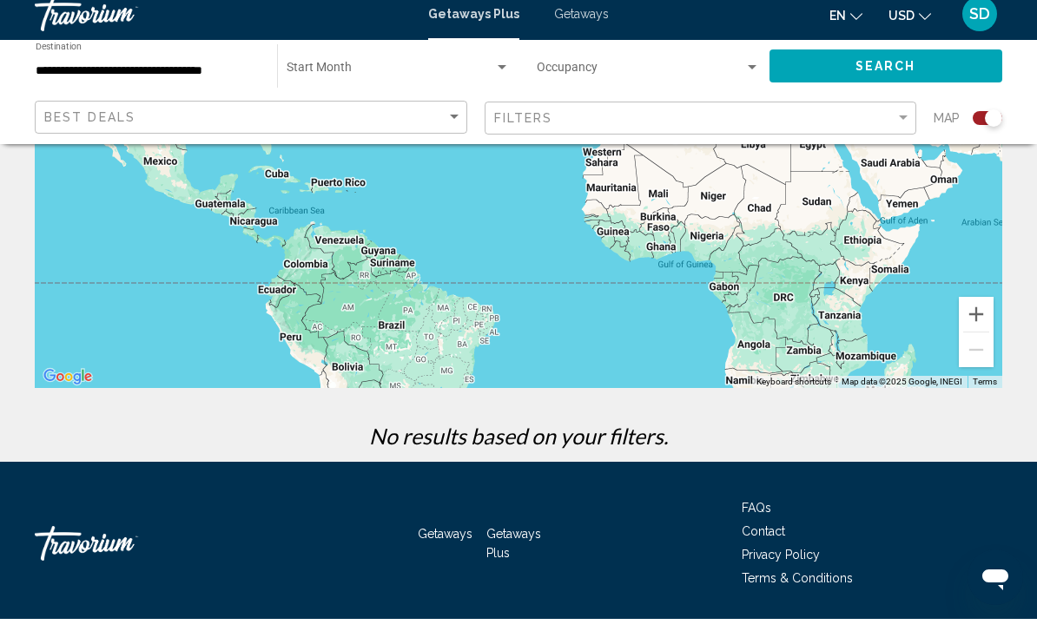
scroll to position [306, 0]
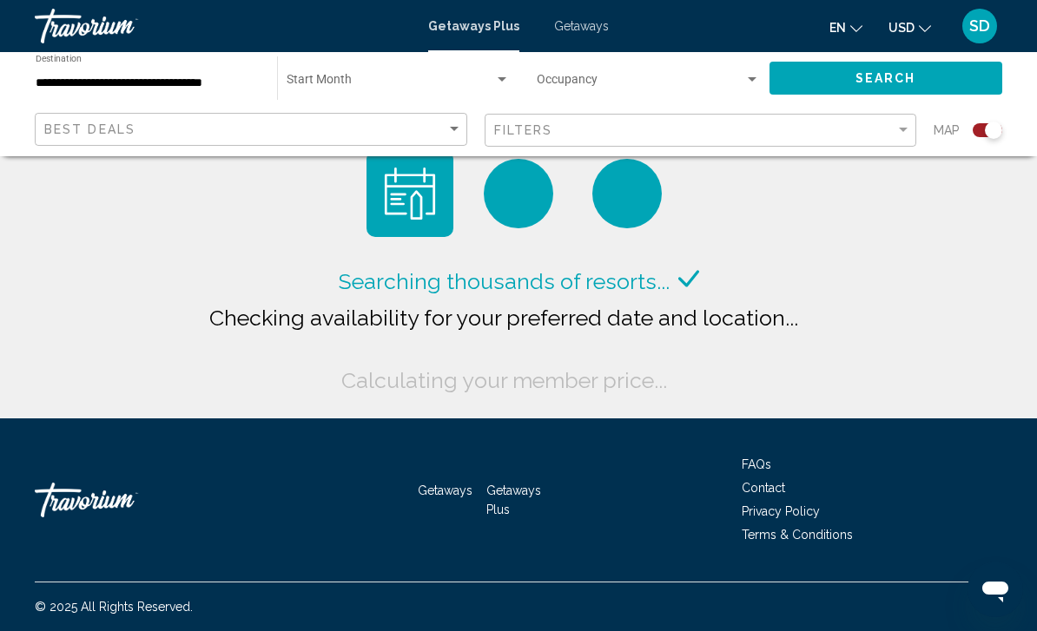
click at [339, 89] on span "Search widget" at bounding box center [391, 83] width 208 height 14
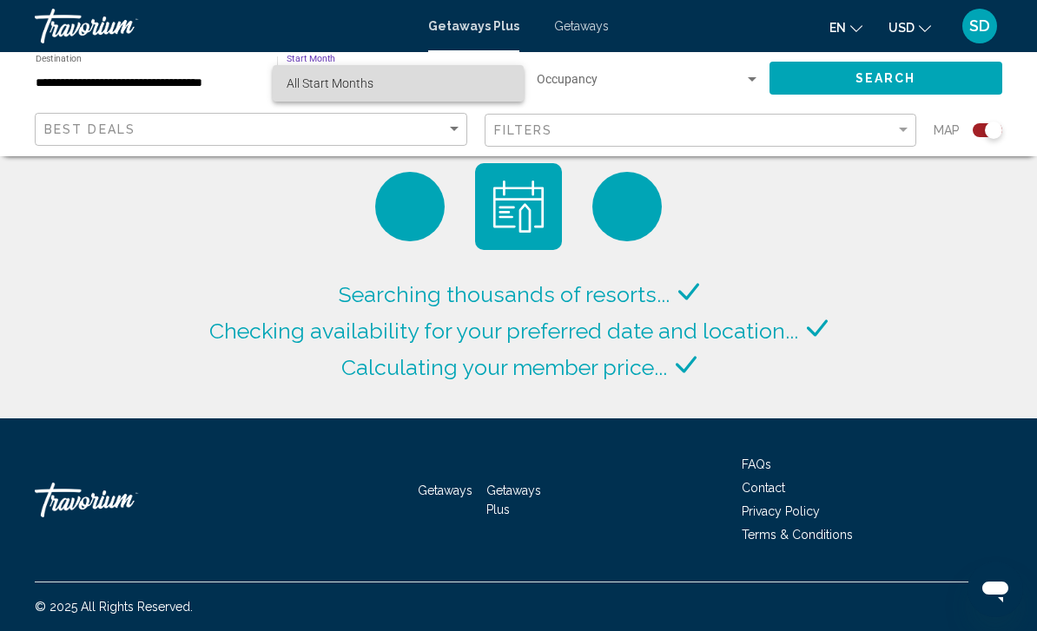
click at [306, 86] on span "All Start Months" at bounding box center [330, 83] width 87 height 14
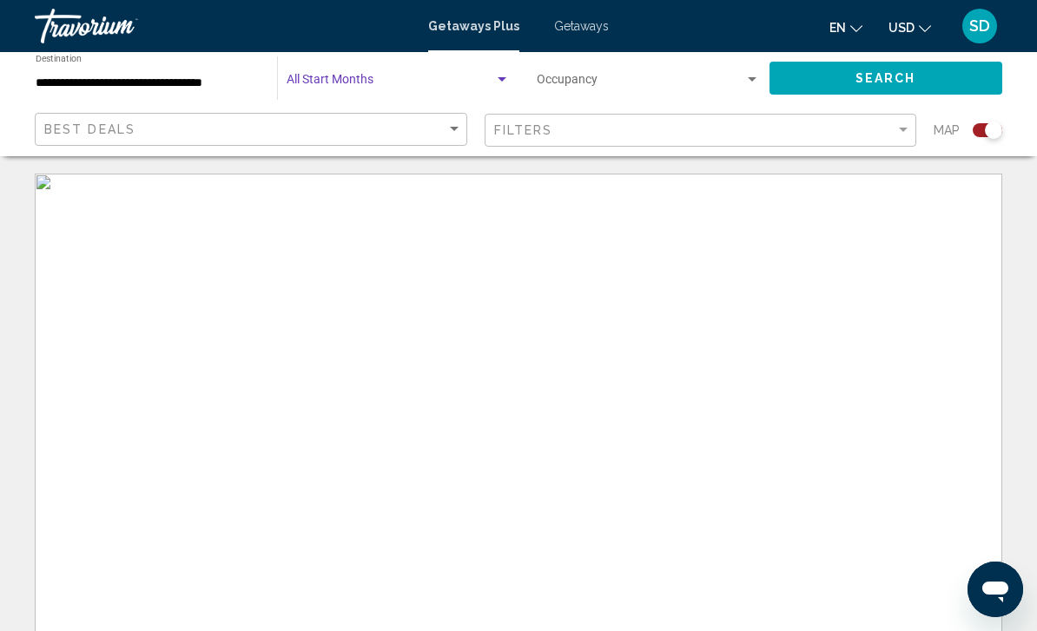
click at [891, 73] on span "Search" at bounding box center [885, 79] width 61 height 14
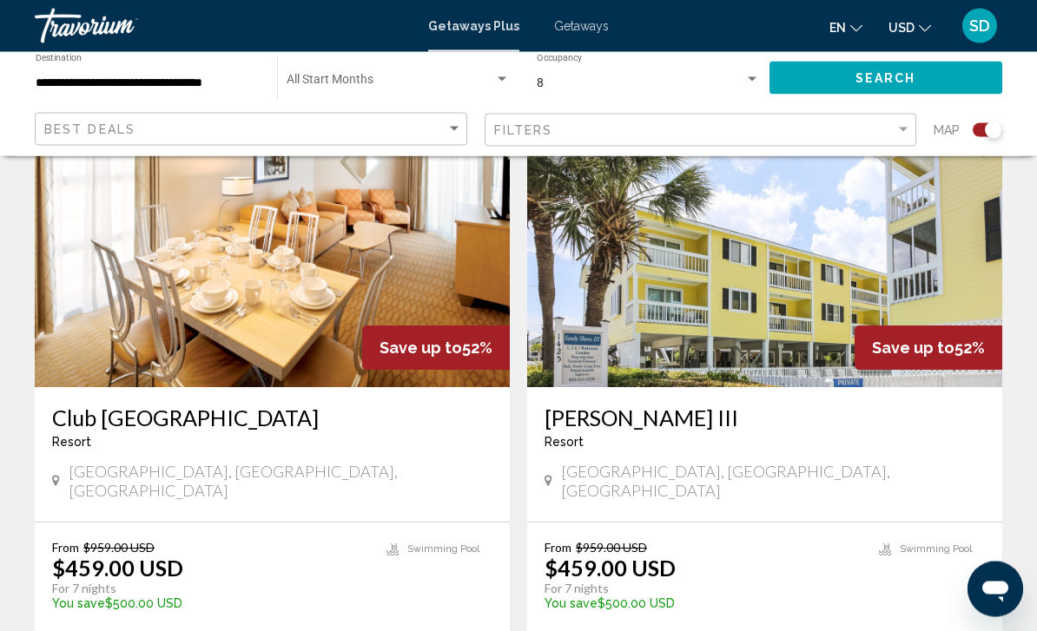
scroll to position [665, 0]
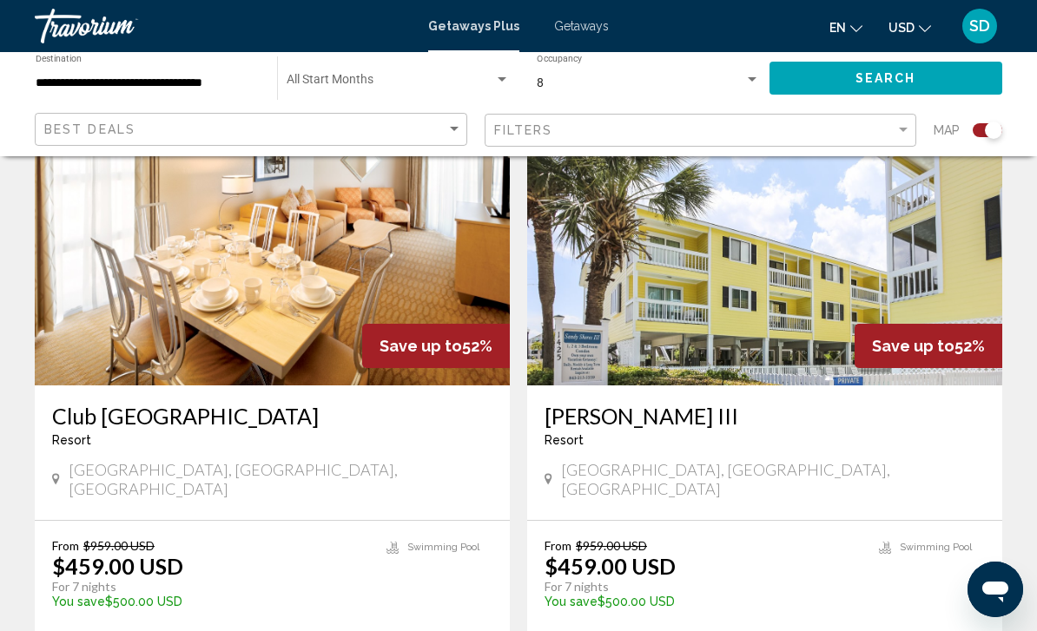
click at [72, 332] on img "Main content" at bounding box center [272, 247] width 475 height 278
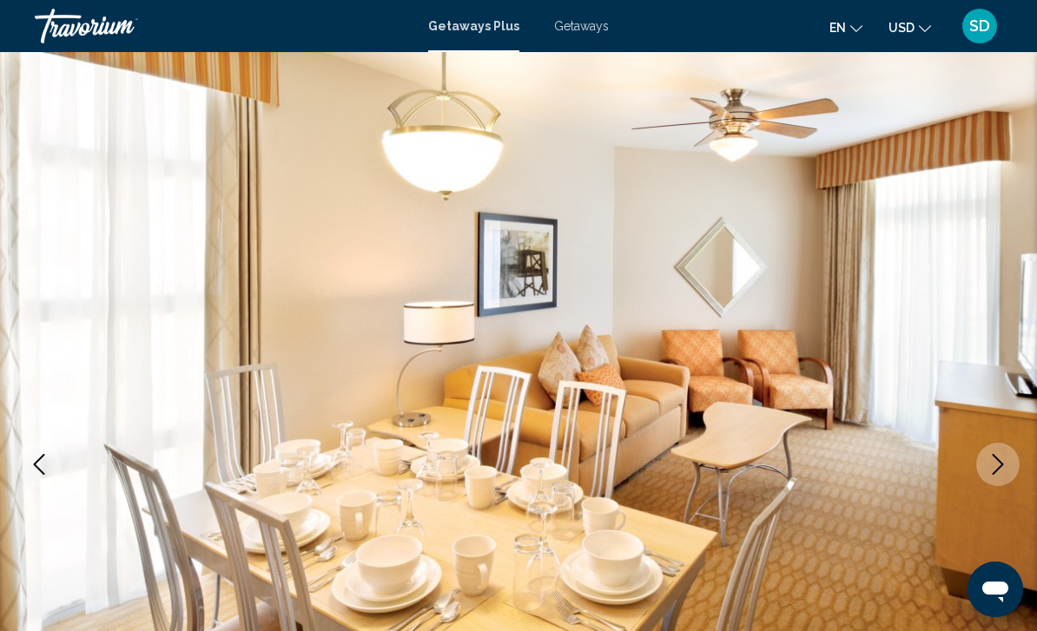
click at [987, 464] on icon "Next image" at bounding box center [997, 464] width 21 height 21
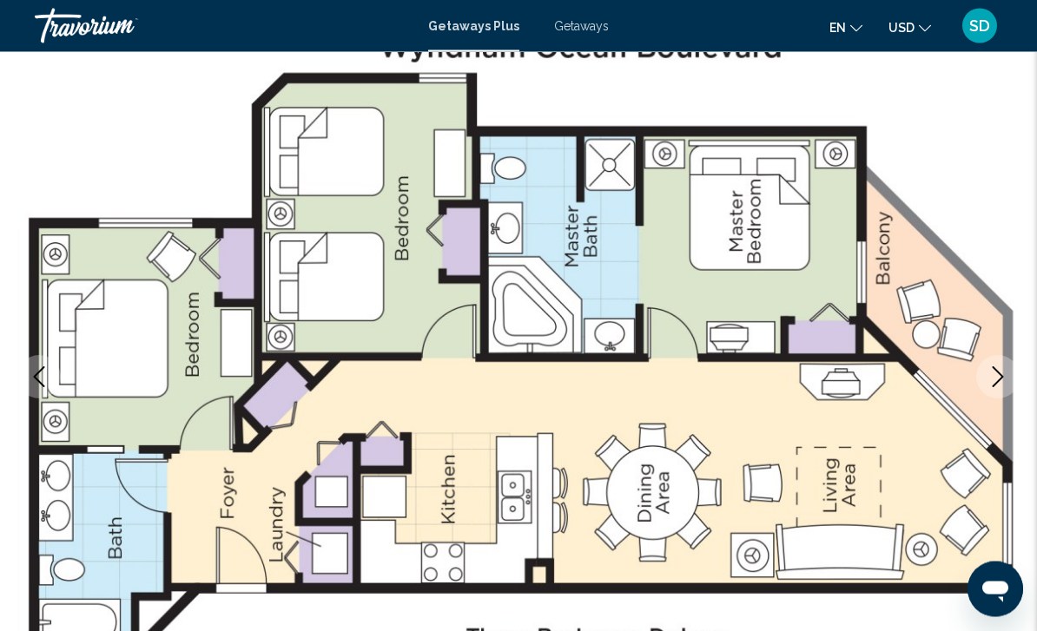
scroll to position [89, 0]
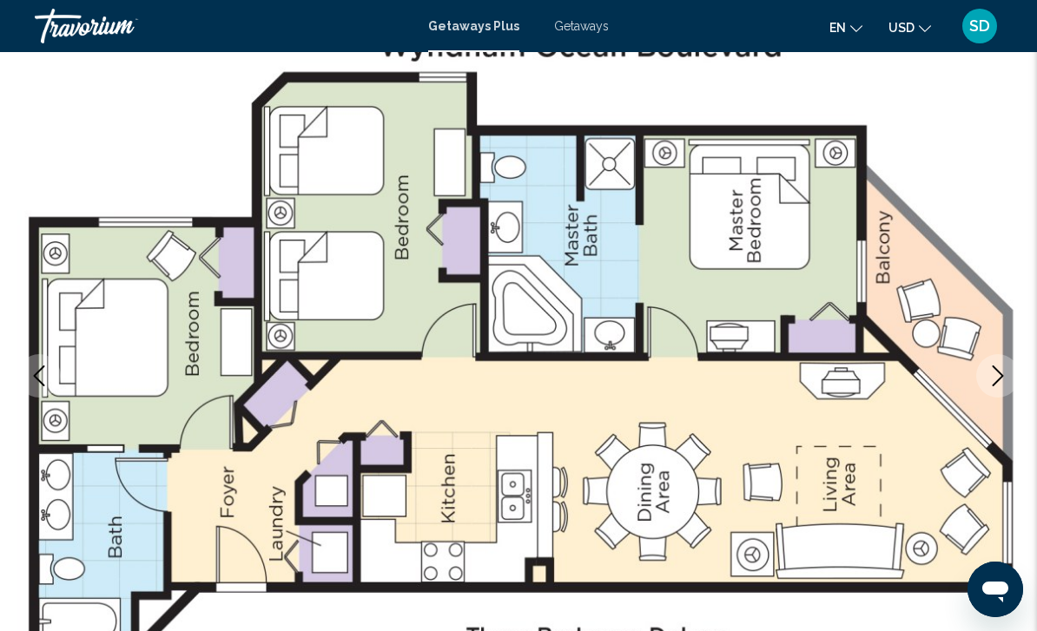
click at [990, 378] on icon "Next image" at bounding box center [997, 376] width 21 height 21
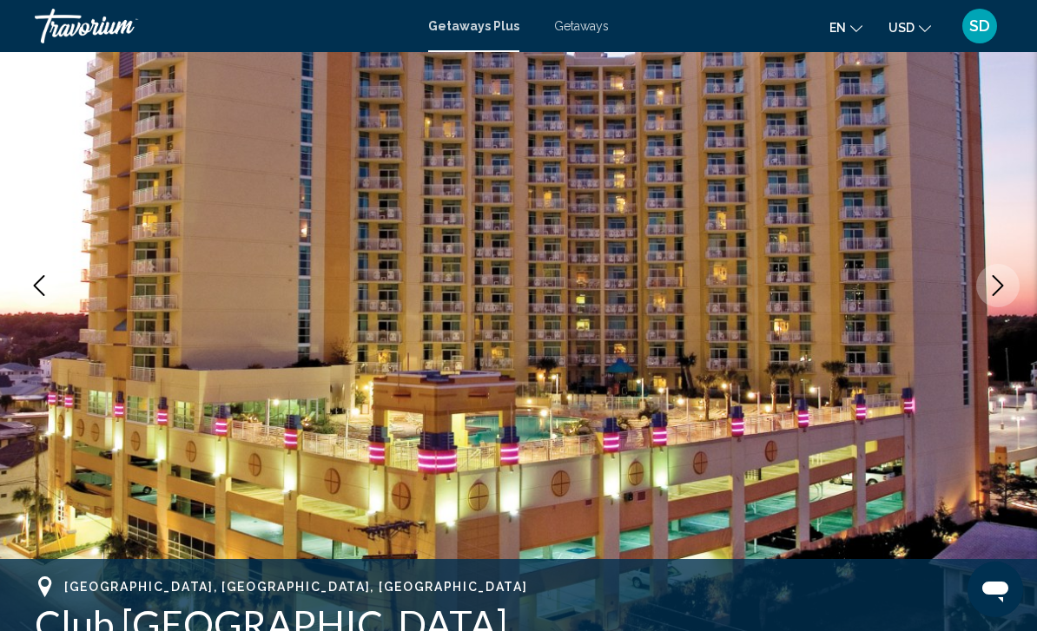
scroll to position [180, 0]
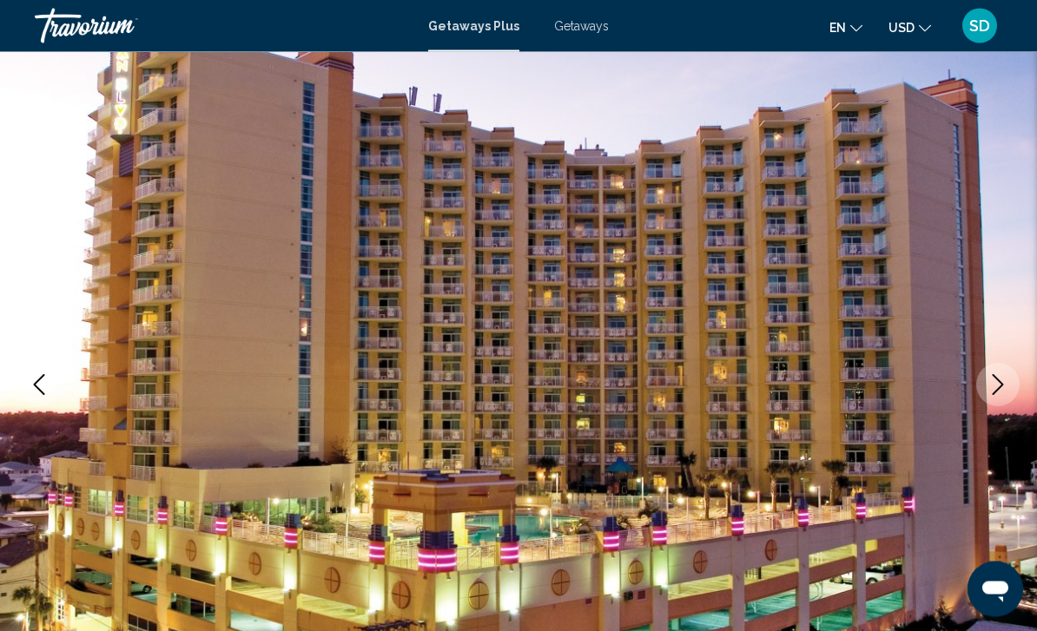
click at [1000, 392] on icon "Next image" at bounding box center [997, 385] width 21 height 21
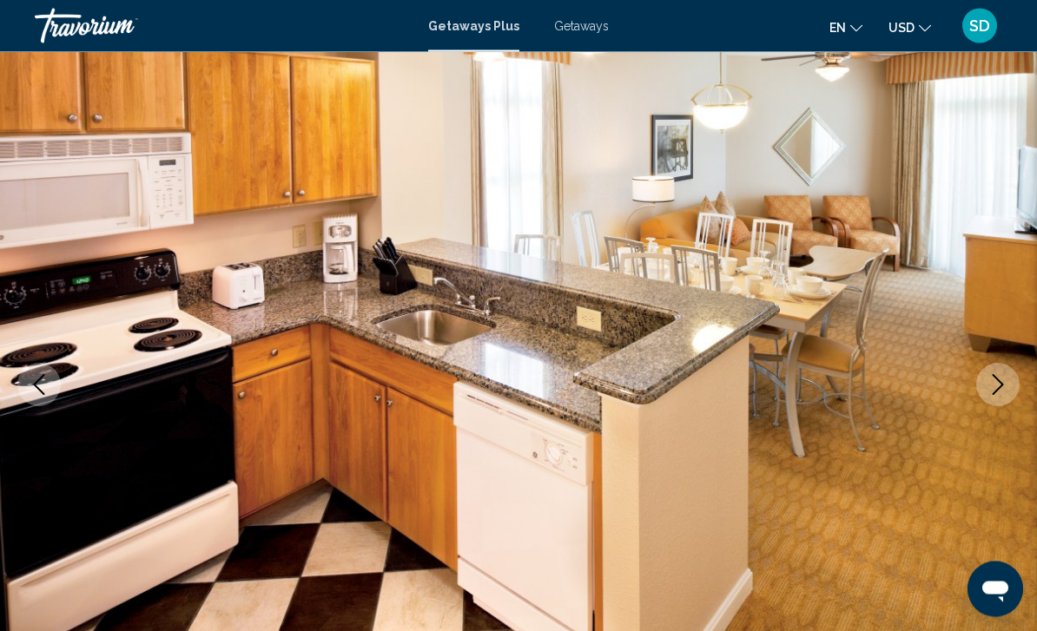
scroll to position [80, 0]
click at [999, 396] on button "Next image" at bounding box center [997, 384] width 43 height 43
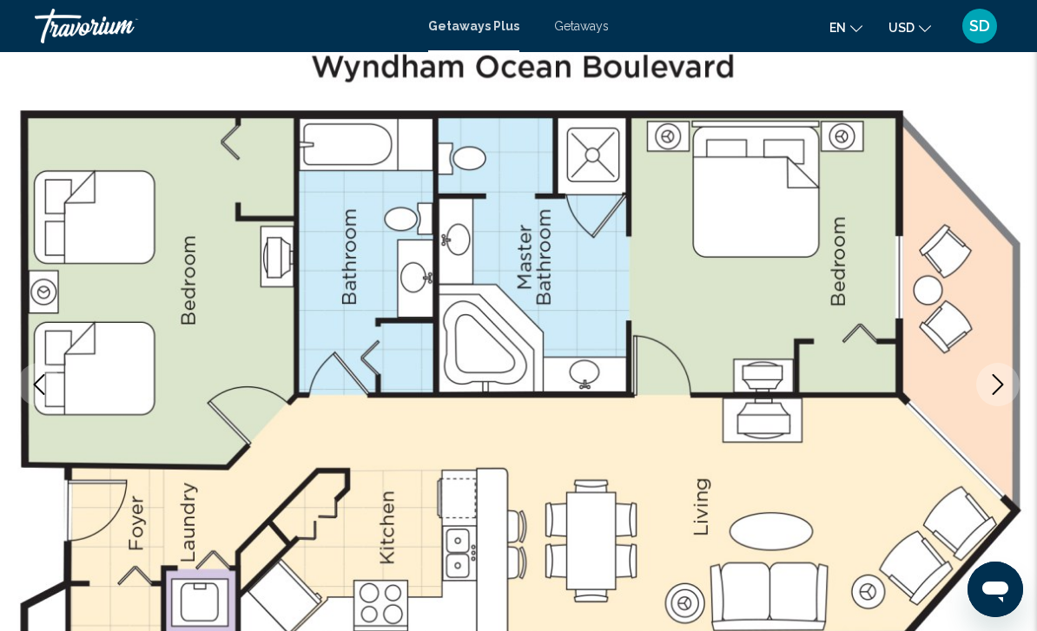
click at [995, 388] on icon "Next image" at bounding box center [997, 384] width 21 height 21
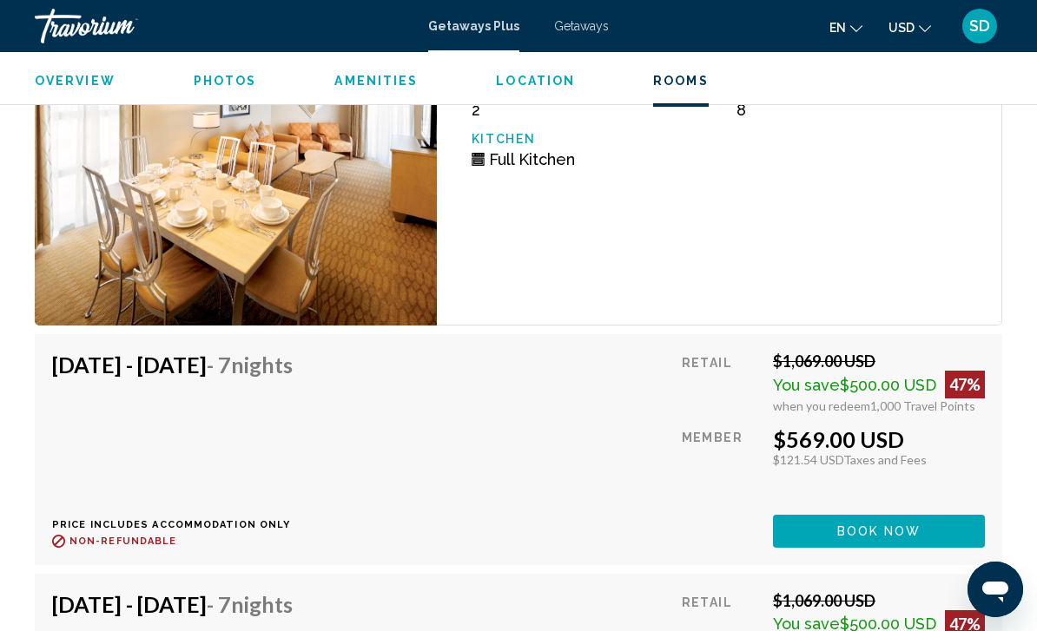
scroll to position [3738, 0]
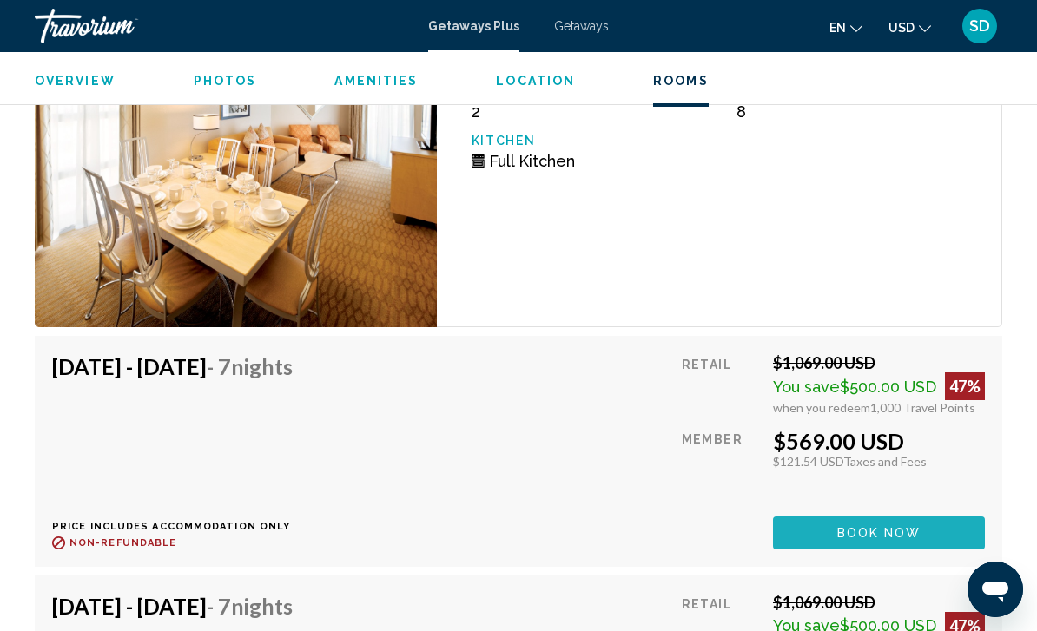
click at [969, 517] on button "Book now" at bounding box center [879, 533] width 212 height 32
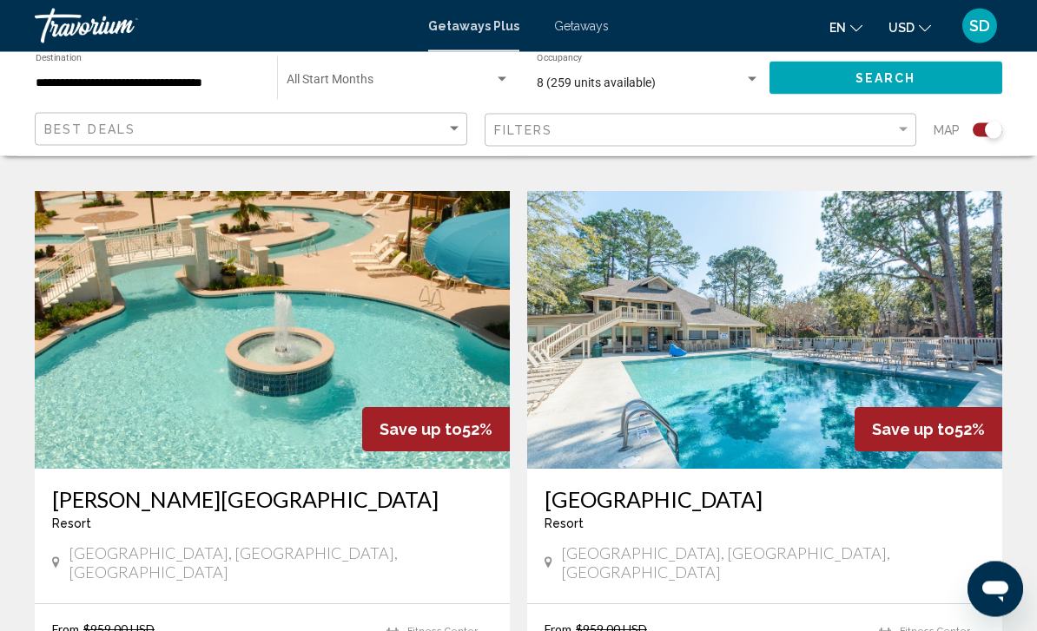
scroll to position [1192, 0]
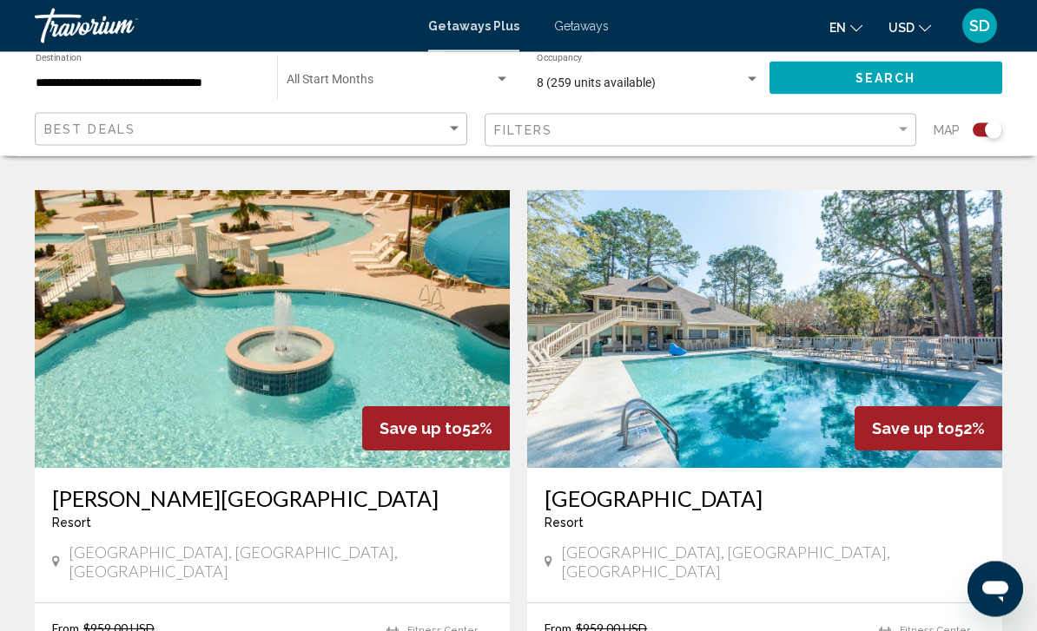
click at [152, 355] on img "Main content" at bounding box center [272, 330] width 475 height 278
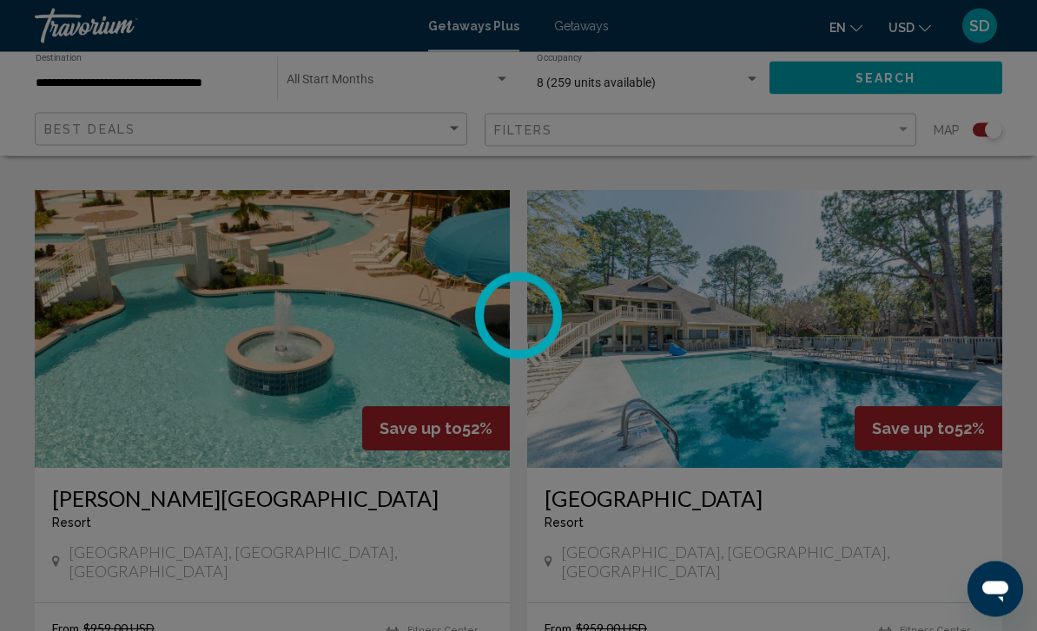
scroll to position [1193, 0]
